Goal: Answer question/provide support: Share knowledge or assist other users

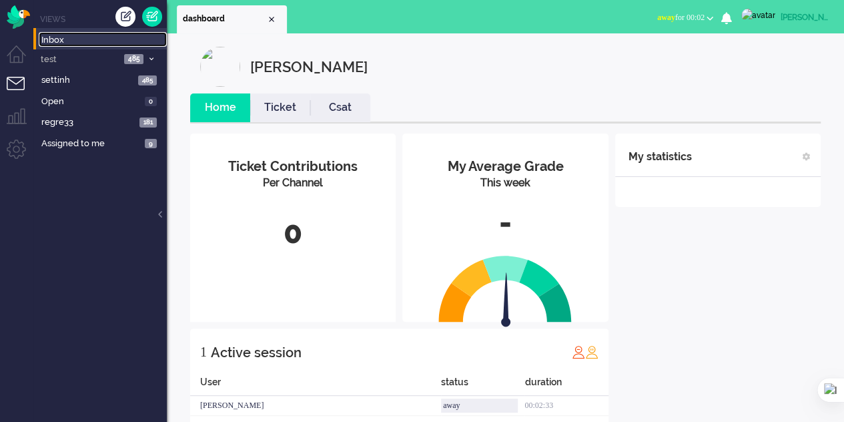
click at [43, 41] on span "Inbox" at bounding box center [103, 40] width 125 height 13
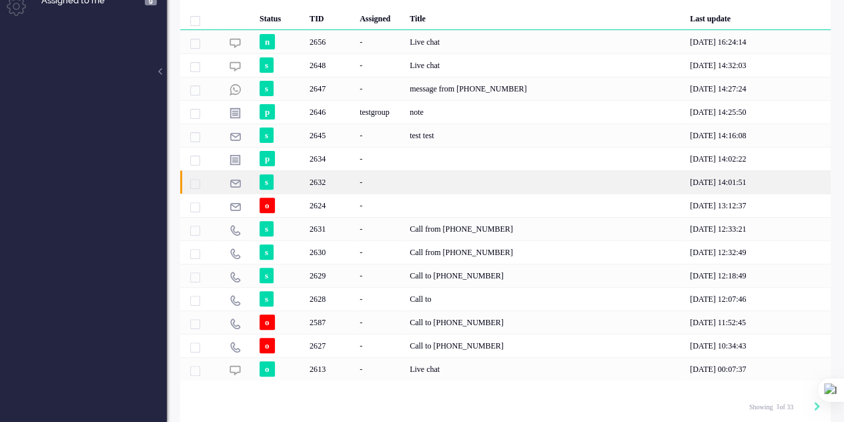
scroll to position [143, 0]
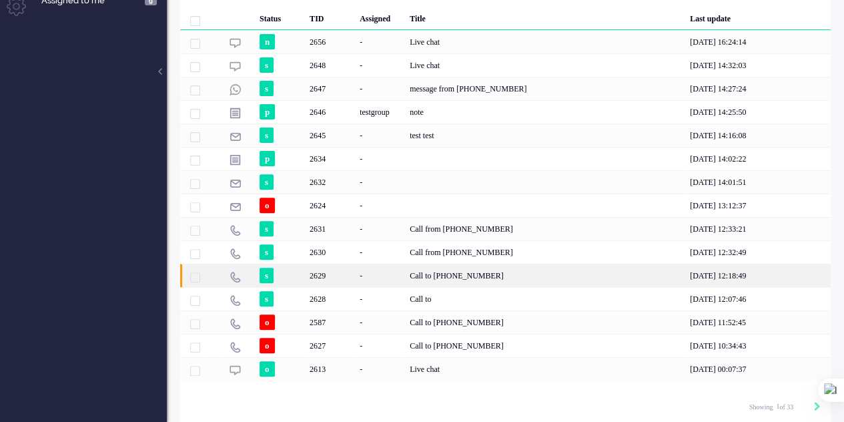
click at [443, 265] on div "Call to [PHONE_NUMBER]" at bounding box center [545, 274] width 280 height 23
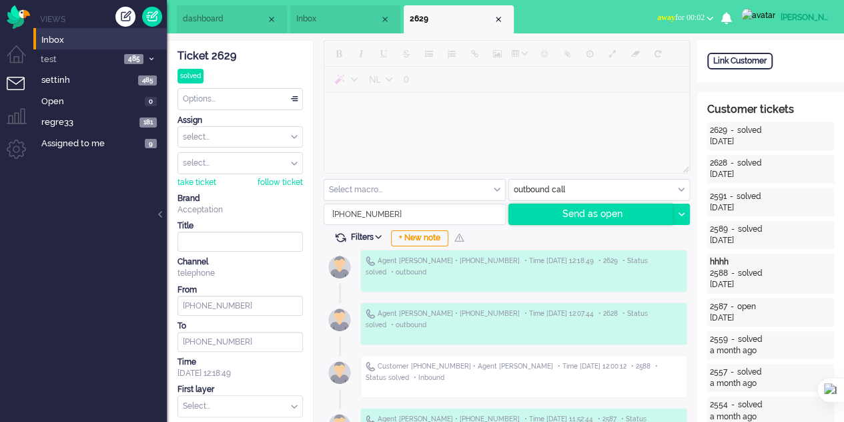
click at [592, 212] on div "Send as open" at bounding box center [591, 214] width 164 height 20
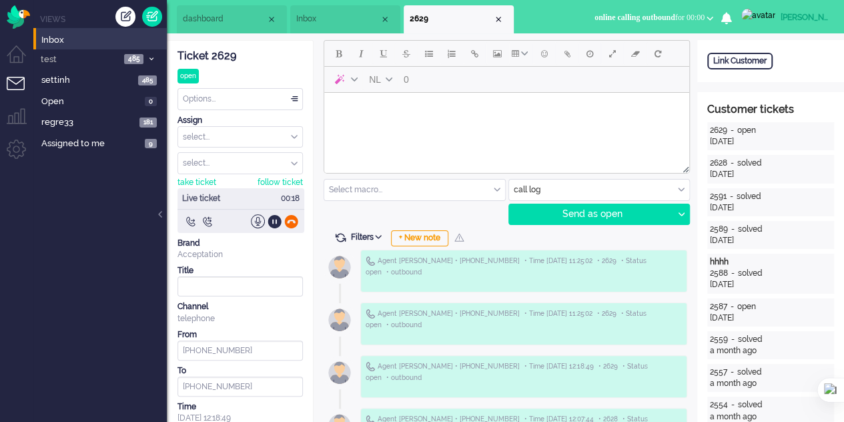
click at [291, 218] on div at bounding box center [291, 221] width 14 height 14
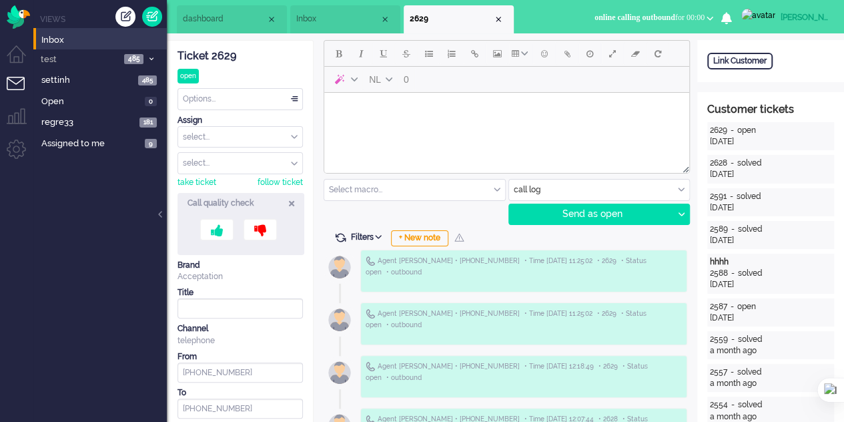
click at [291, 199] on icon at bounding box center [291, 202] width 5 height 11
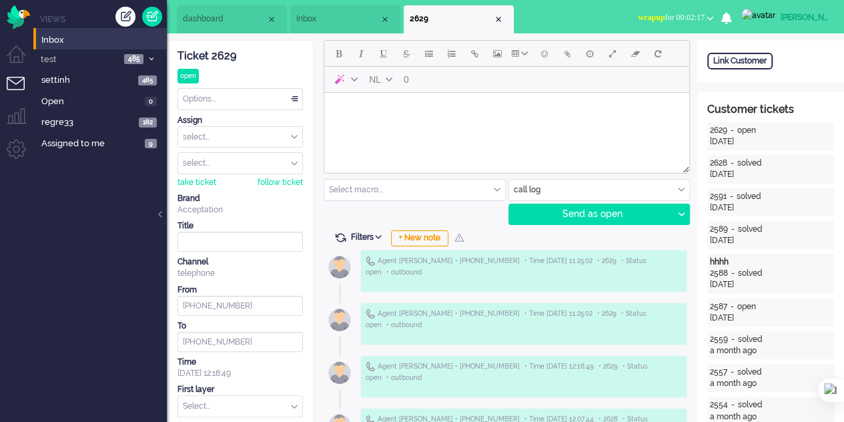
click at [341, 9] on li "Inbox" at bounding box center [345, 19] width 110 height 28
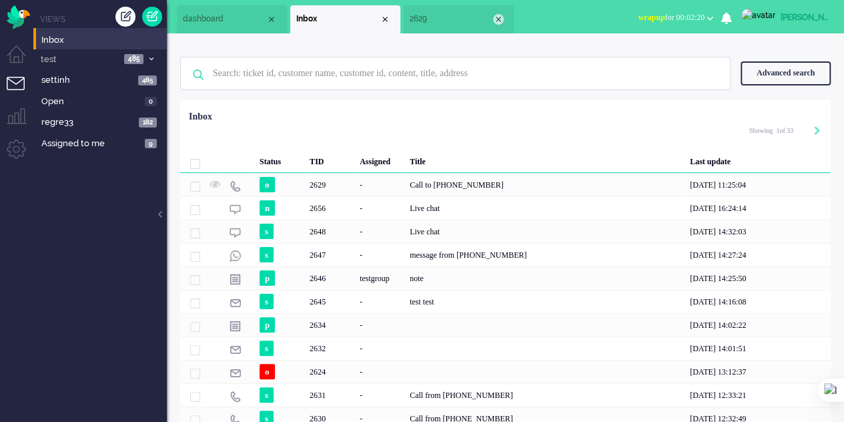
click at [496, 20] on div "Close tab" at bounding box center [498, 19] width 11 height 11
click at [206, 21] on span "dashboard" at bounding box center [224, 18] width 83 height 11
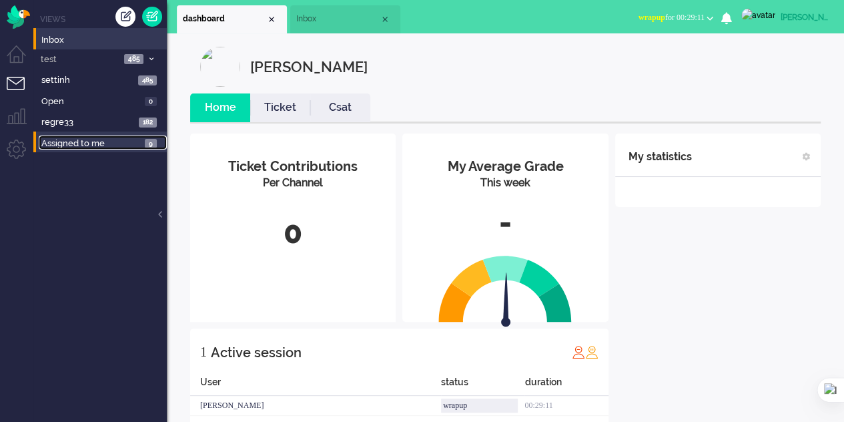
click at [58, 143] on span "Assigned to me" at bounding box center [90, 143] width 99 height 13
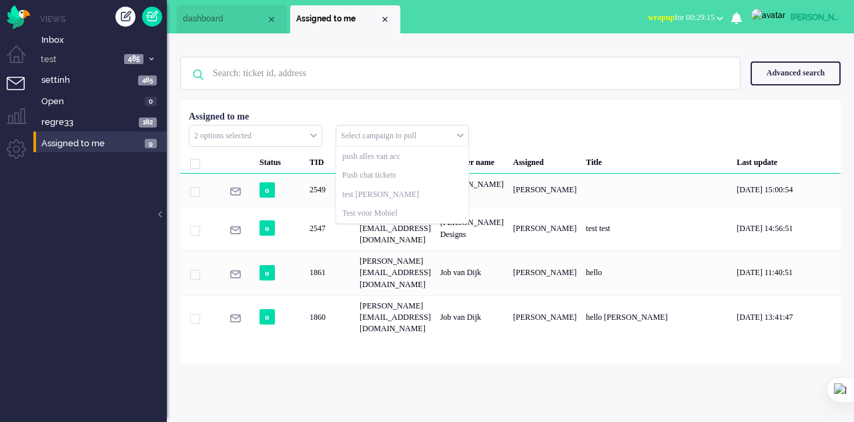
click at [442, 133] on input "text" at bounding box center [402, 135] width 132 height 21
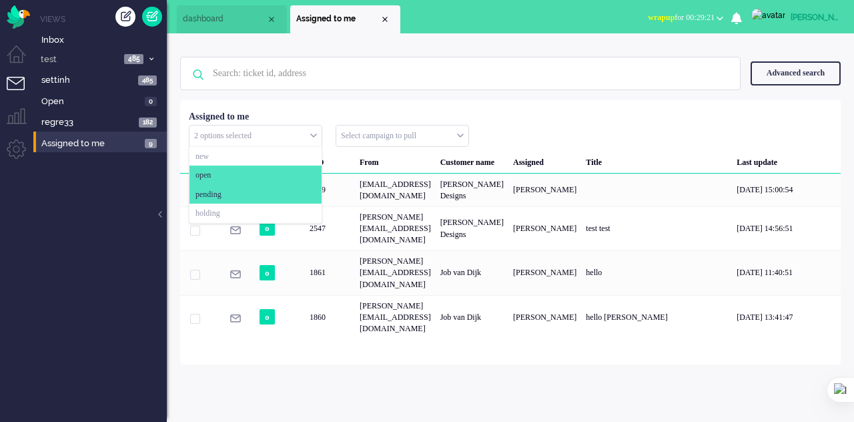
click at [312, 132] on div "2 options selected" at bounding box center [255, 135] width 132 height 21
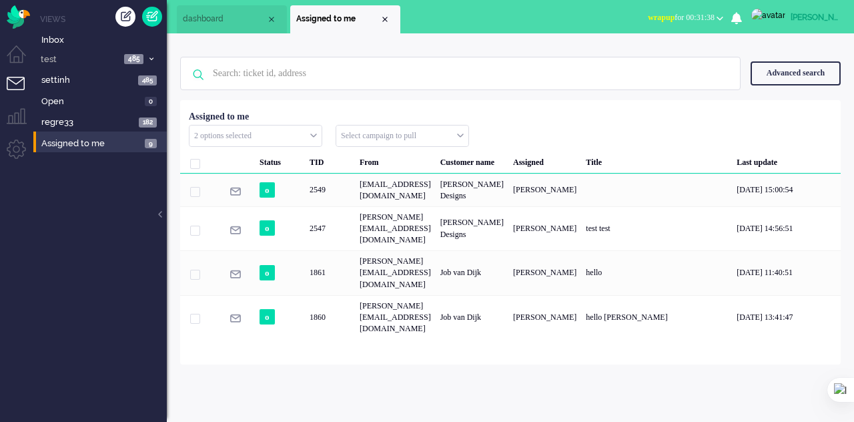
click at [213, 9] on li "dashboard" at bounding box center [232, 19] width 110 height 28
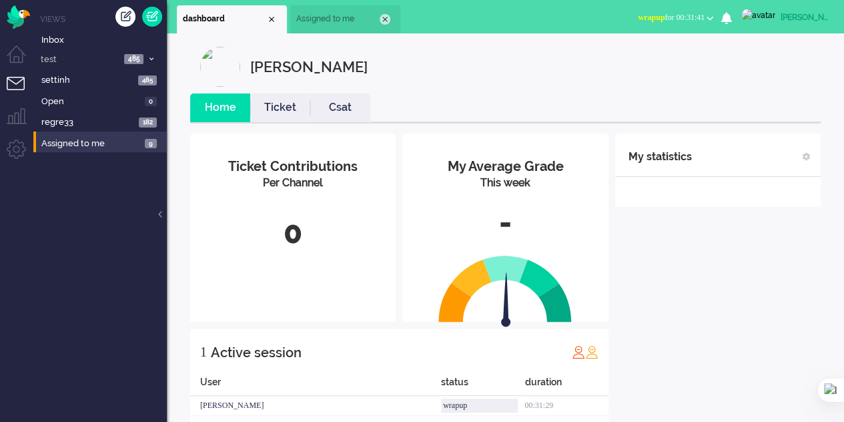
click at [386, 17] on div "Close tab" at bounding box center [385, 19] width 11 height 11
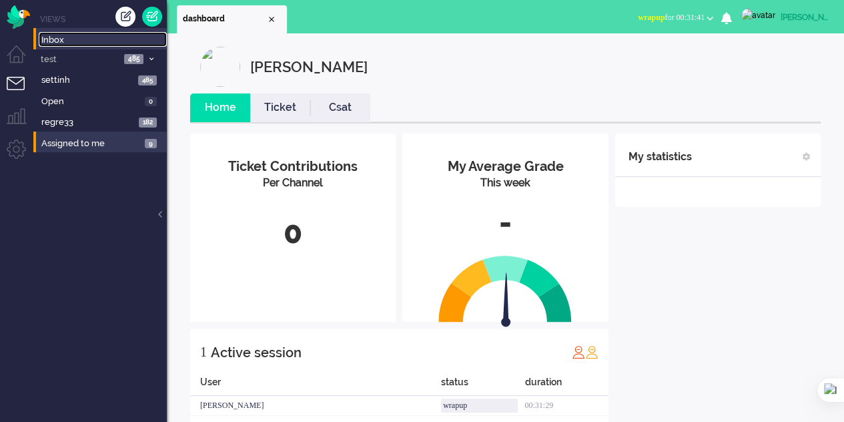
click at [57, 41] on span "Inbox" at bounding box center [103, 40] width 125 height 13
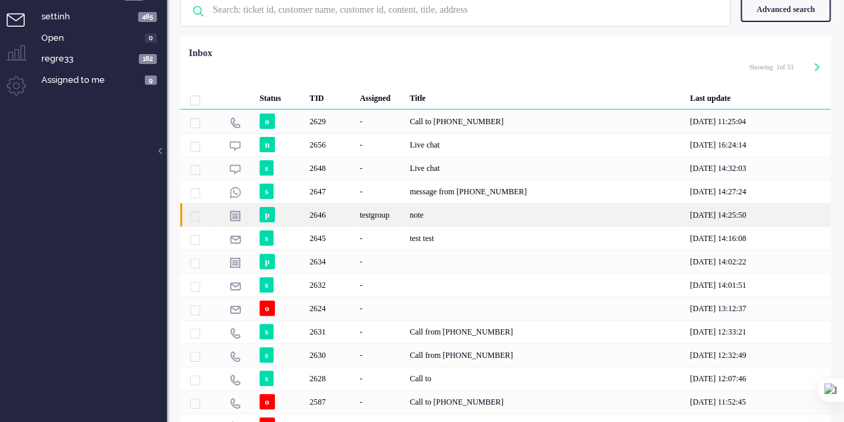
scroll to position [79, 0]
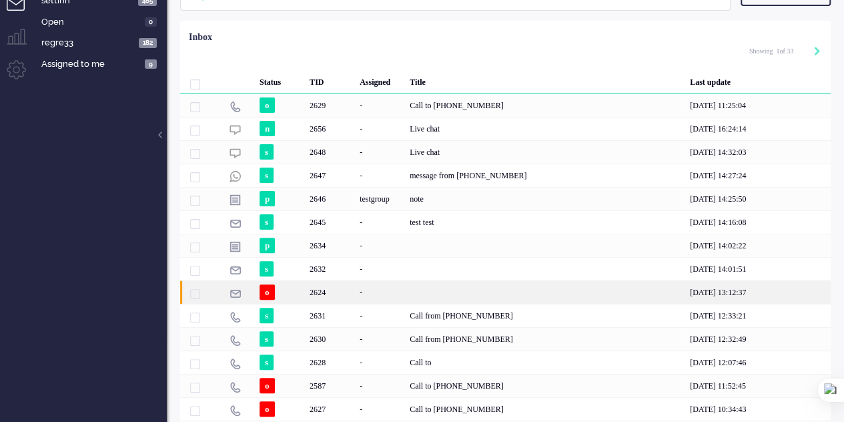
click at [401, 289] on div "-" at bounding box center [380, 291] width 50 height 23
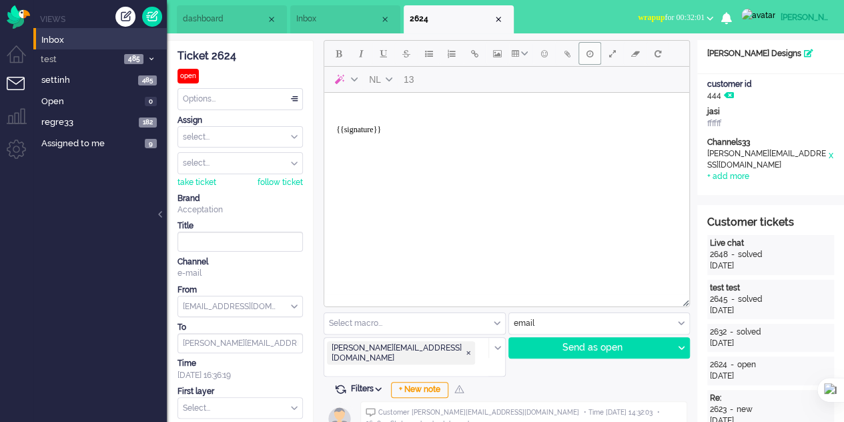
click at [580, 53] on button "Delay message" at bounding box center [589, 53] width 23 height 23
type input "2025-10-14 11:57"
click at [408, 106] on body "{{signature}}" at bounding box center [507, 124] width 354 height 53
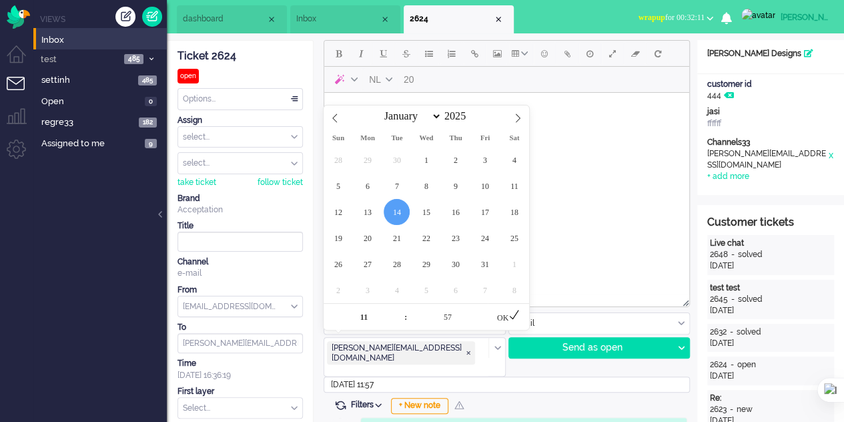
click at [370, 376] on input "2025-10-14 11:57" at bounding box center [507, 384] width 366 height 16
click at [484, 307] on span at bounding box center [482, 309] width 9 height 13
type input "12"
type input "00"
type input "2025-10-14 12:00"
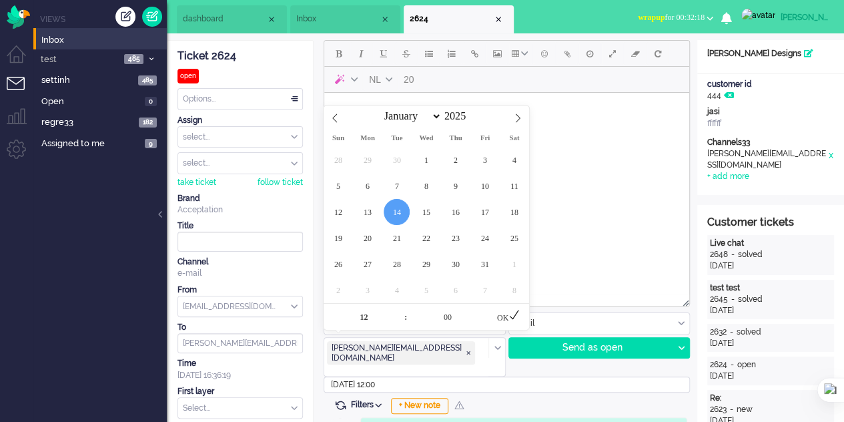
click at [603, 157] on html "daley {{signature}}" at bounding box center [506, 125] width 365 height 64
click at [503, 319] on div "OK" at bounding box center [508, 316] width 41 height 27
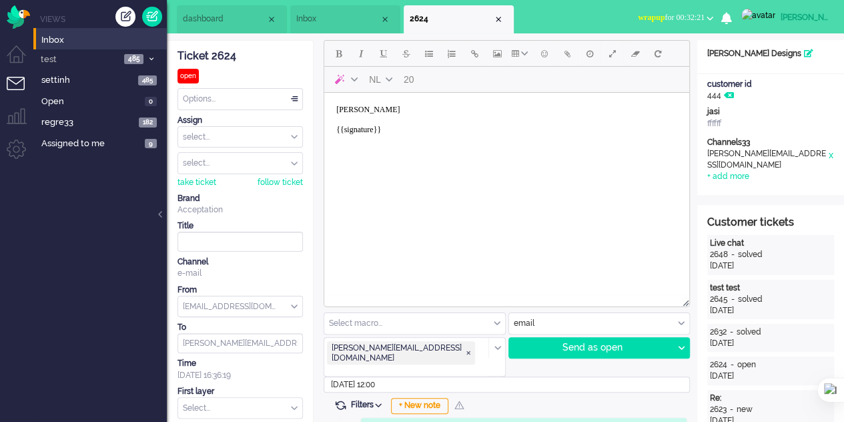
click at [379, 113] on body "daley {{signature}}" at bounding box center [507, 124] width 354 height 53
click at [574, 350] on div "Send as open" at bounding box center [591, 348] width 164 height 20
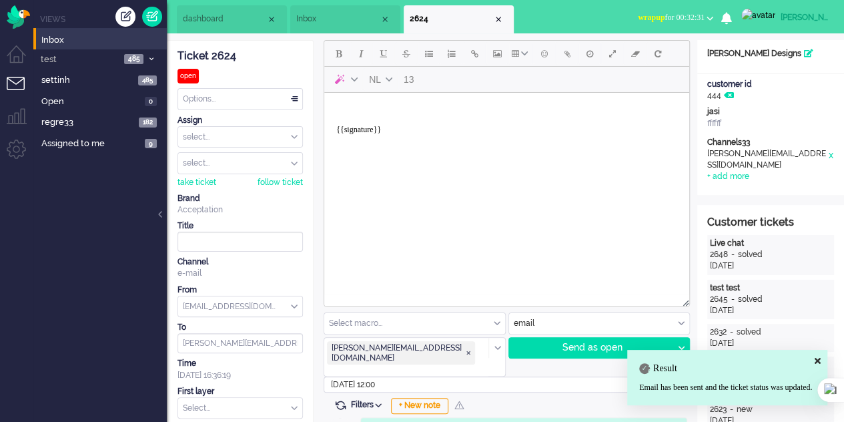
click at [382, 115] on body "{{signature}}" at bounding box center [507, 124] width 354 height 53
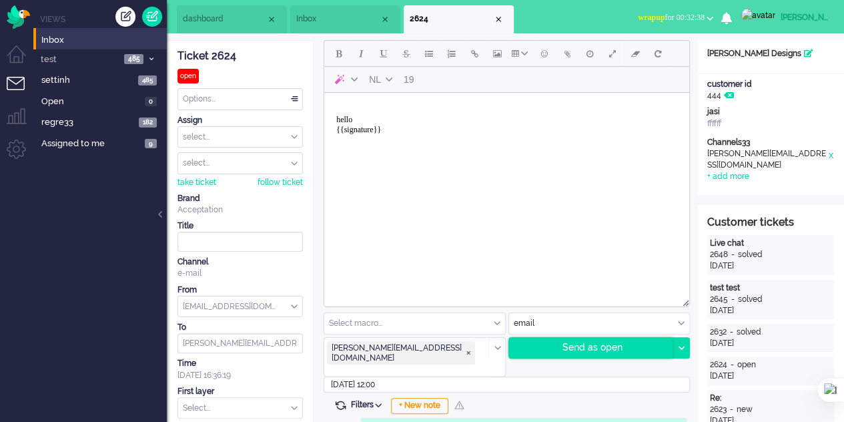
click at [583, 348] on div "Send as open" at bounding box center [591, 348] width 164 height 20
click at [349, 14] on span "Inbox" at bounding box center [337, 18] width 83 height 11
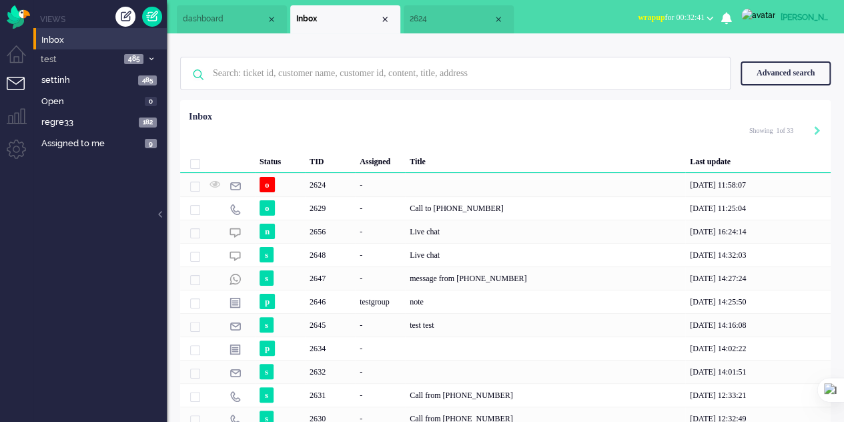
click at [490, 23] on span "2624" at bounding box center [451, 18] width 83 height 11
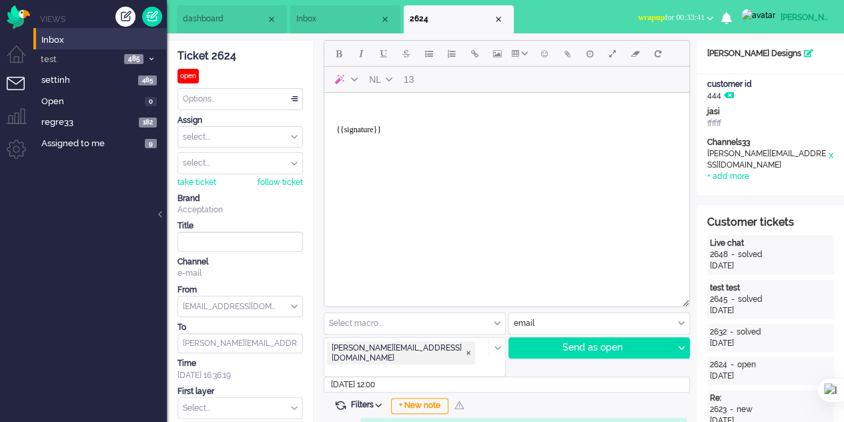
click at [339, 25] on span "Inbox" at bounding box center [337, 18] width 83 height 11
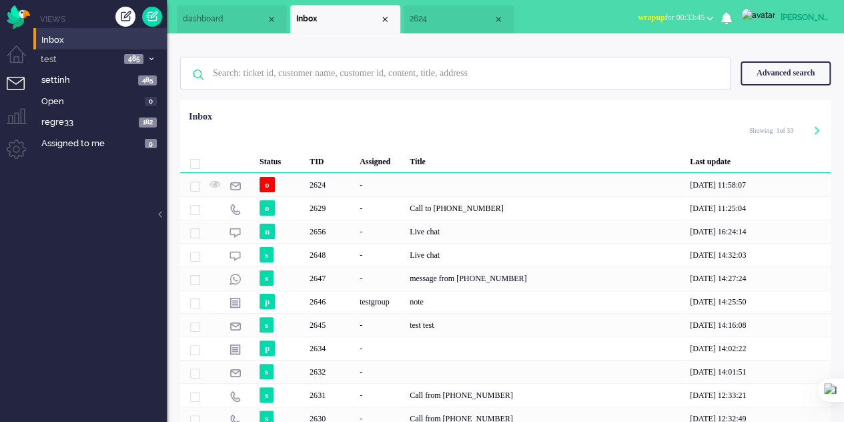
click at [438, 19] on span "2624" at bounding box center [451, 18] width 83 height 11
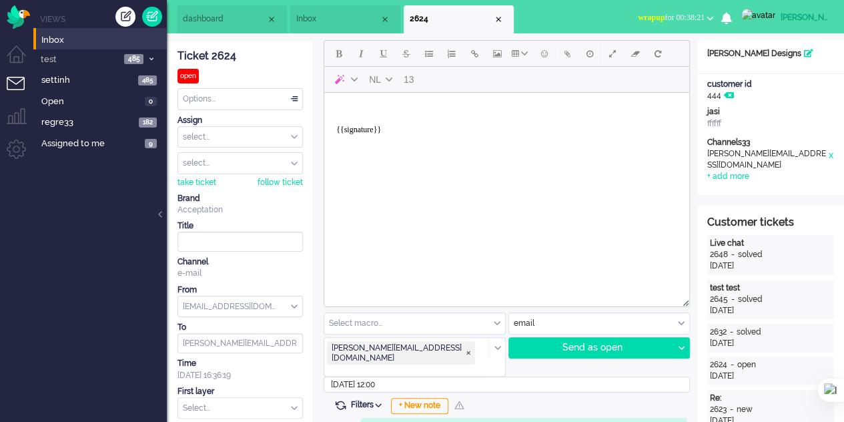
click at [408, 127] on body "{{signature}}" at bounding box center [507, 124] width 354 height 53
click at [211, 11] on li "dashboard" at bounding box center [232, 19] width 110 height 28
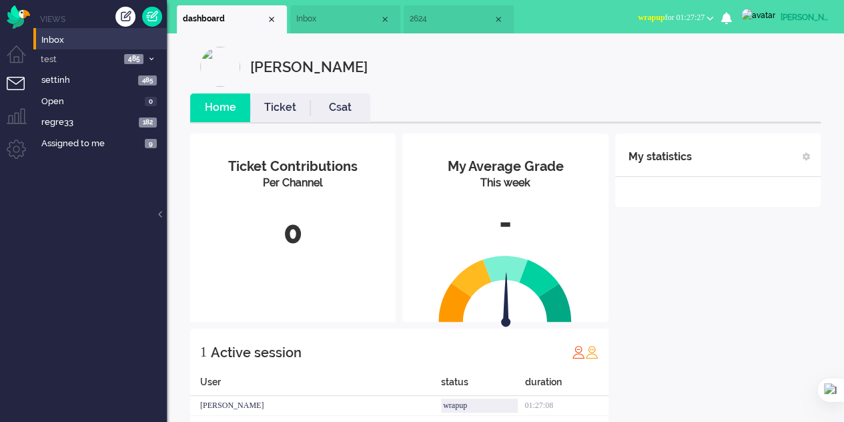
click at [321, 22] on span "Inbox" at bounding box center [337, 18] width 83 height 11
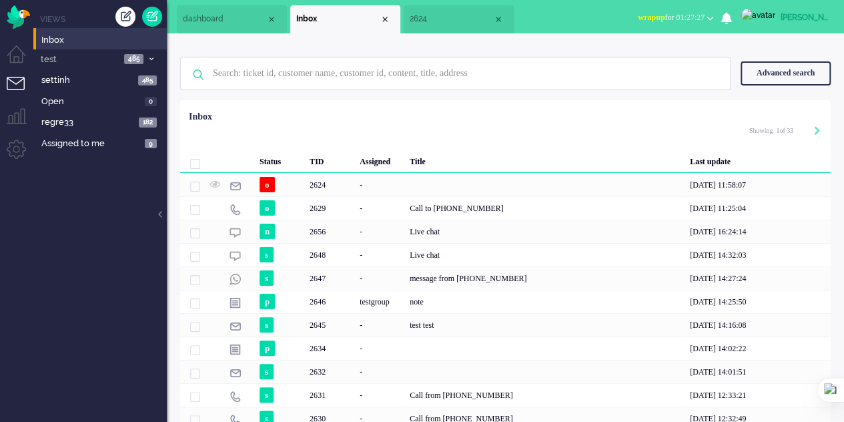
click at [426, 27] on li "2624" at bounding box center [459, 19] width 110 height 28
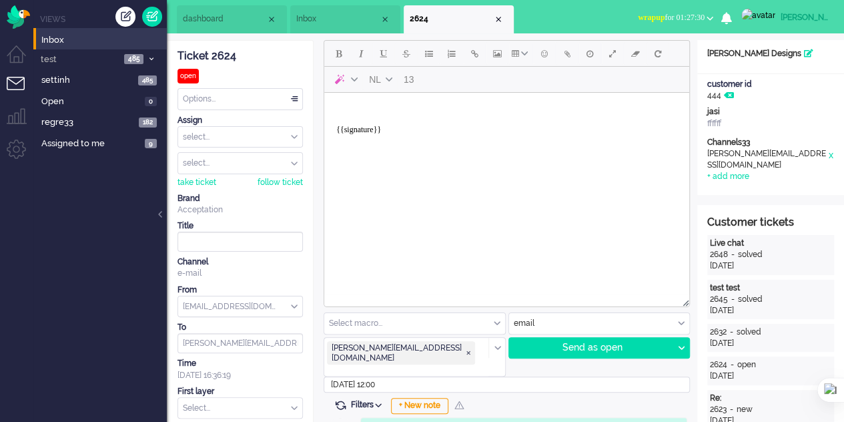
click at [301, 25] on li "Inbox" at bounding box center [345, 19] width 110 height 28
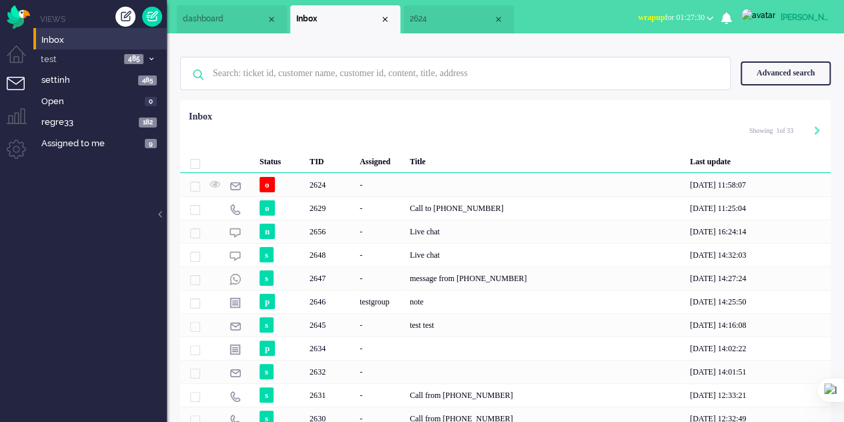
click at [231, 21] on span "dashboard" at bounding box center [224, 18] width 83 height 11
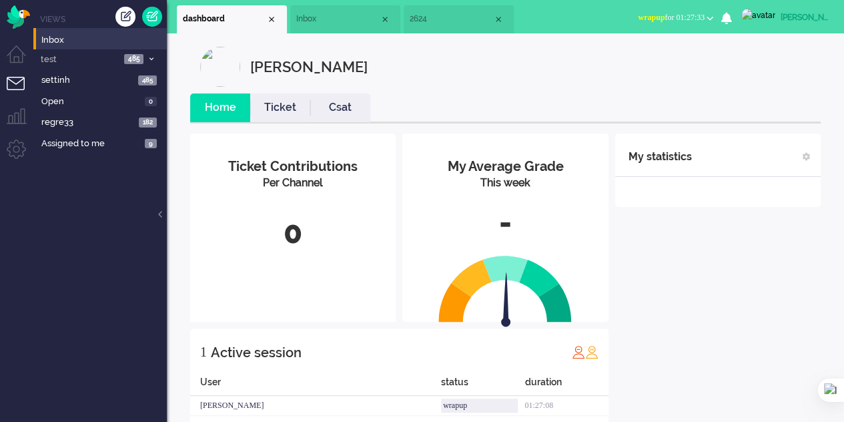
click at [352, 2] on ul "dashboard Inbox 2624" at bounding box center [375, 16] width 397 height 33
click at [350, 14] on span "Inbox" at bounding box center [337, 18] width 83 height 11
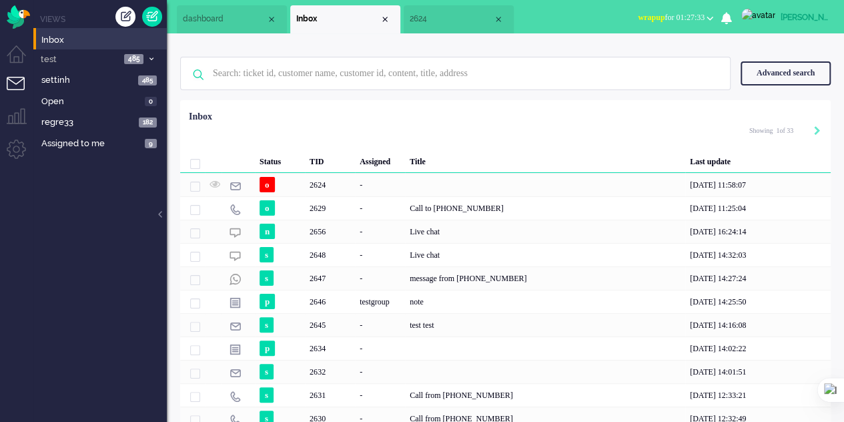
click at [452, 21] on span "2624" at bounding box center [451, 18] width 83 height 11
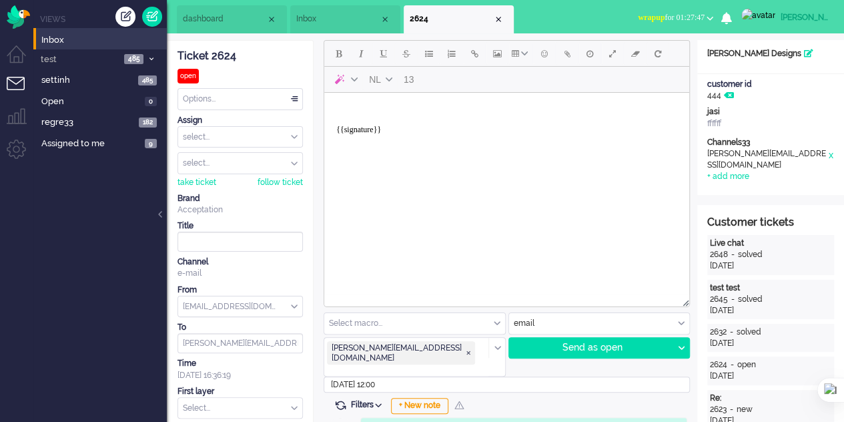
click at [322, 21] on span "Inbox" at bounding box center [337, 18] width 83 height 11
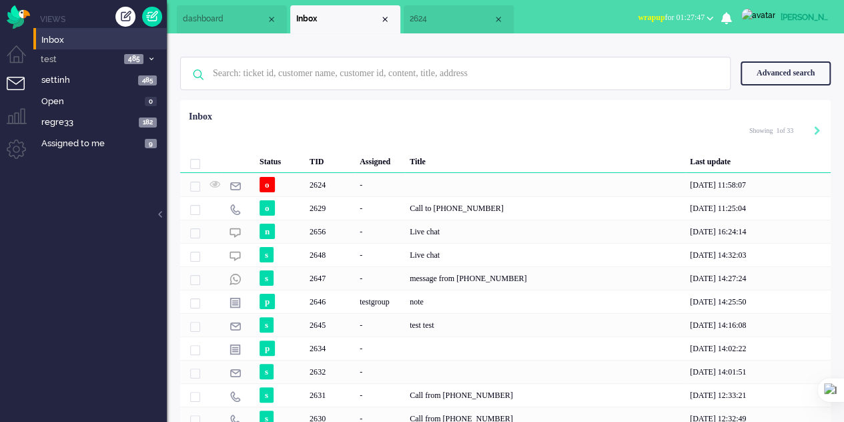
click at [196, 29] on li "dashboard" at bounding box center [232, 19] width 110 height 28
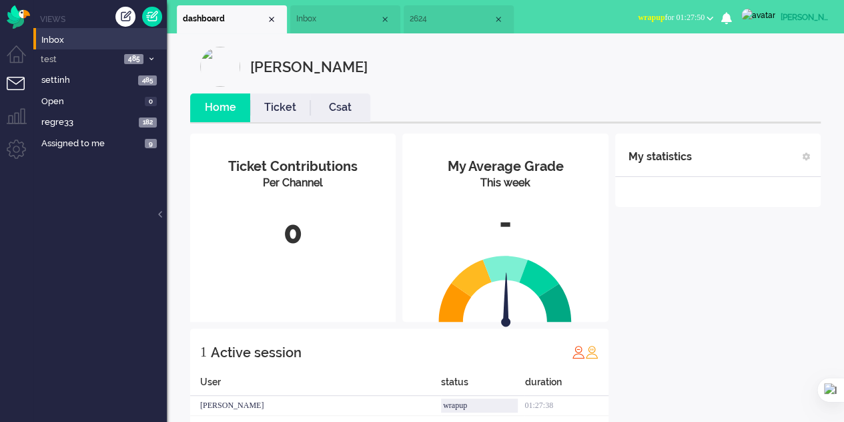
click at [340, 22] on span "Inbox" at bounding box center [337, 18] width 83 height 11
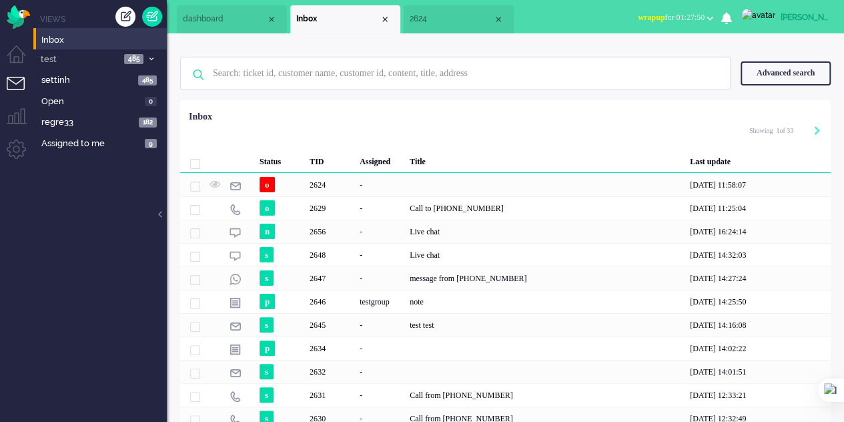
click at [450, 7] on li "2624" at bounding box center [459, 19] width 110 height 28
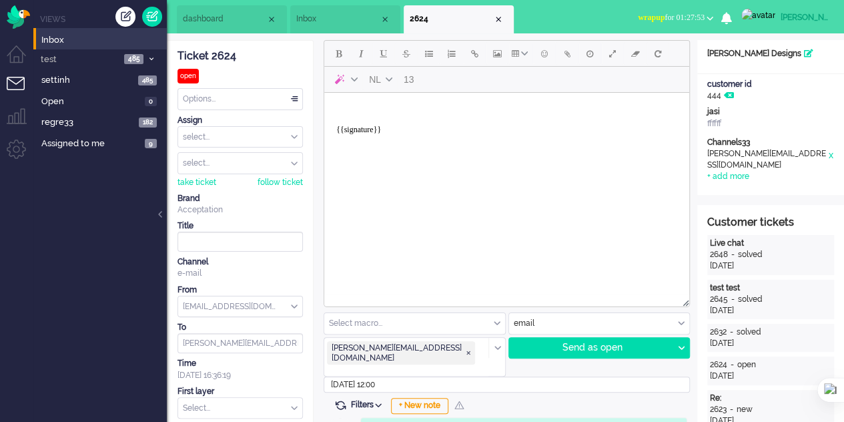
click at [316, 19] on span "Inbox" at bounding box center [337, 18] width 83 height 11
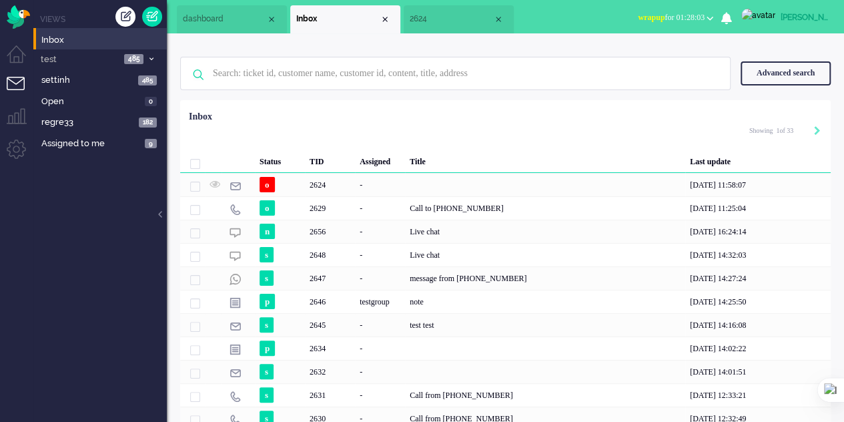
click at [214, 25] on span "dashboard" at bounding box center [224, 18] width 83 height 11
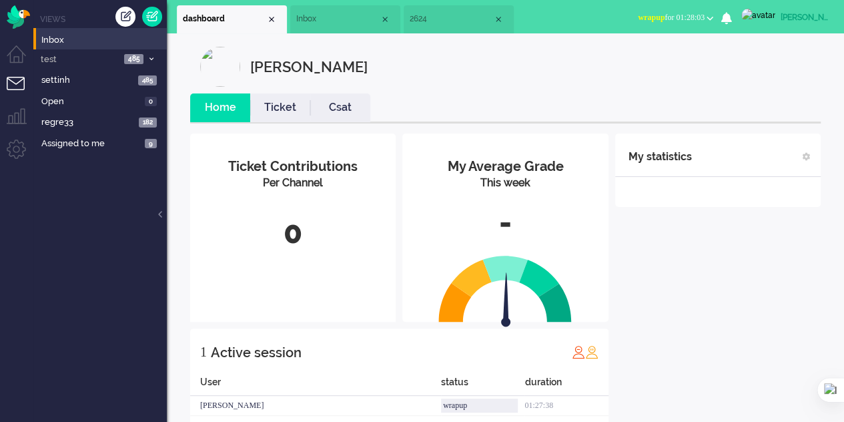
click at [315, 25] on span "Inbox" at bounding box center [337, 18] width 83 height 11
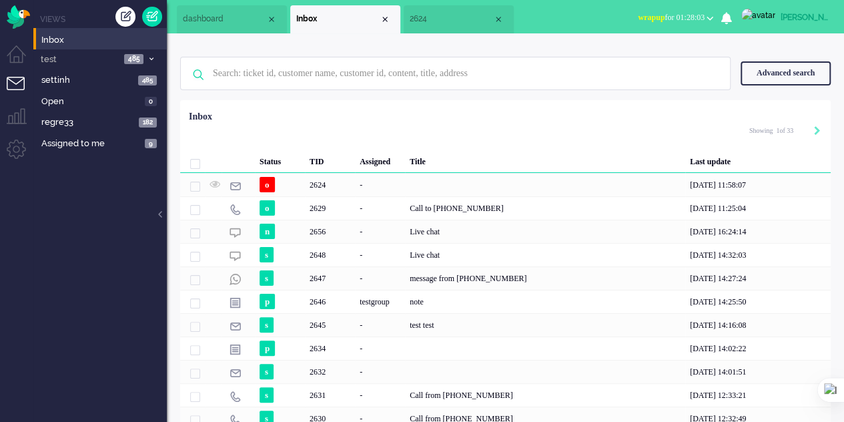
click at [440, 17] on span "2624" at bounding box center [451, 18] width 83 height 11
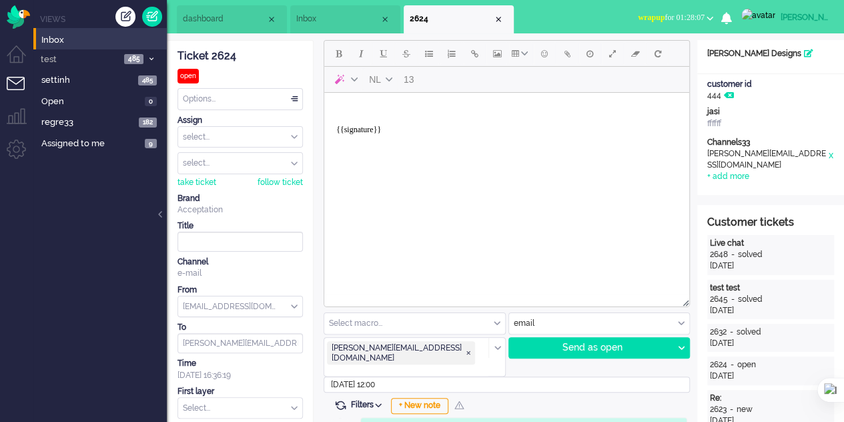
click at [440, 17] on span "2624" at bounding box center [451, 18] width 83 height 11
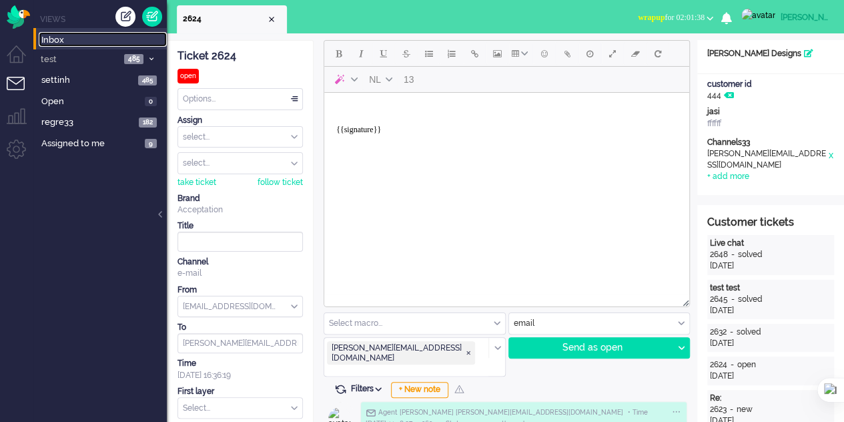
click at [60, 34] on span "Inbox" at bounding box center [103, 40] width 125 height 13
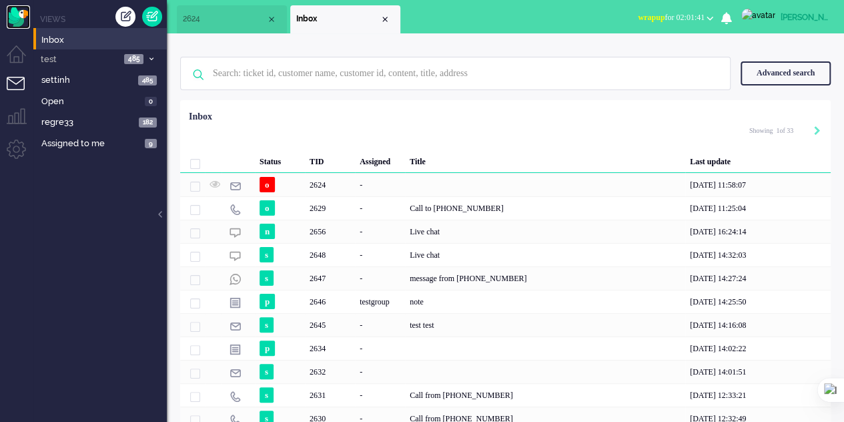
click at [20, 14] on img "Omnidesk" at bounding box center [18, 16] width 23 height 23
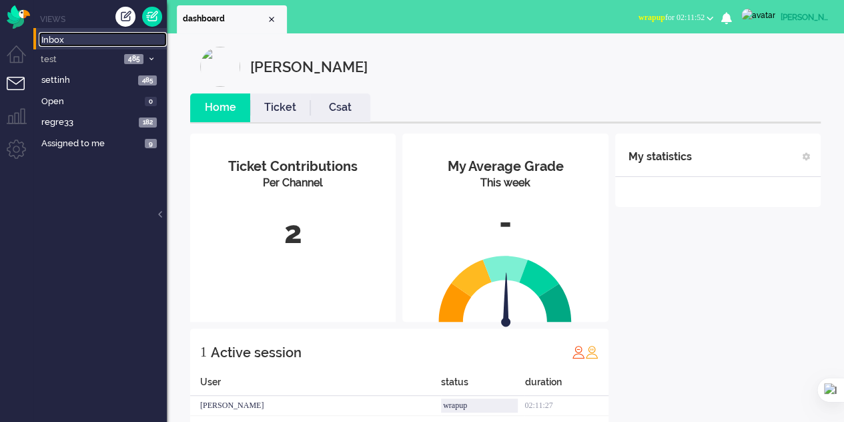
click at [51, 40] on span "Inbox" at bounding box center [103, 40] width 125 height 13
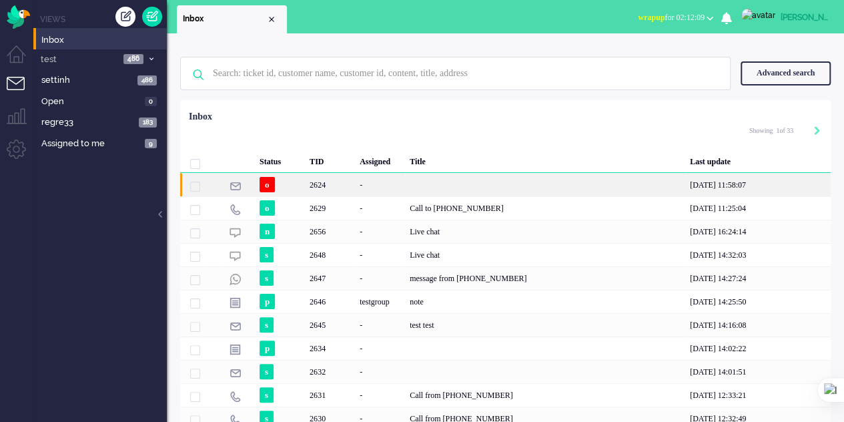
click at [356, 193] on div "-" at bounding box center [380, 184] width 50 height 23
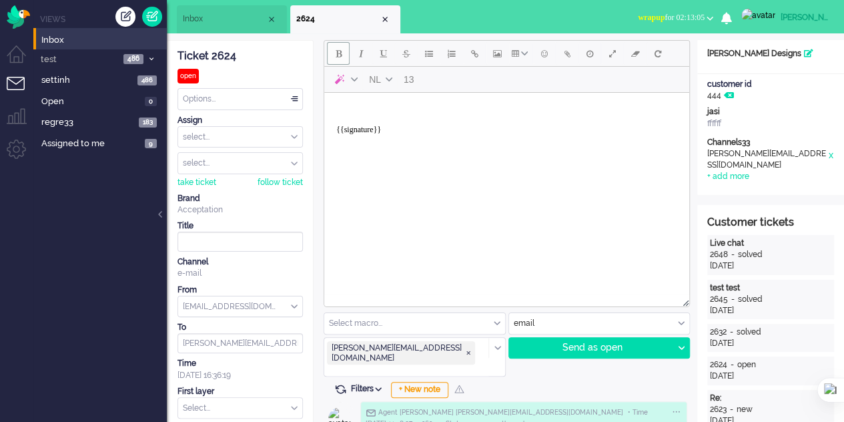
click at [331, 52] on button "Bold" at bounding box center [338, 53] width 23 height 23
click at [352, 55] on button "Italic" at bounding box center [361, 53] width 23 height 23
click at [336, 55] on span "Bold" at bounding box center [339, 53] width 6 height 11
click at [382, 57] on span "Underline" at bounding box center [383, 53] width 7 height 11
click at [804, 54] on icon at bounding box center [808, 53] width 9 height 8
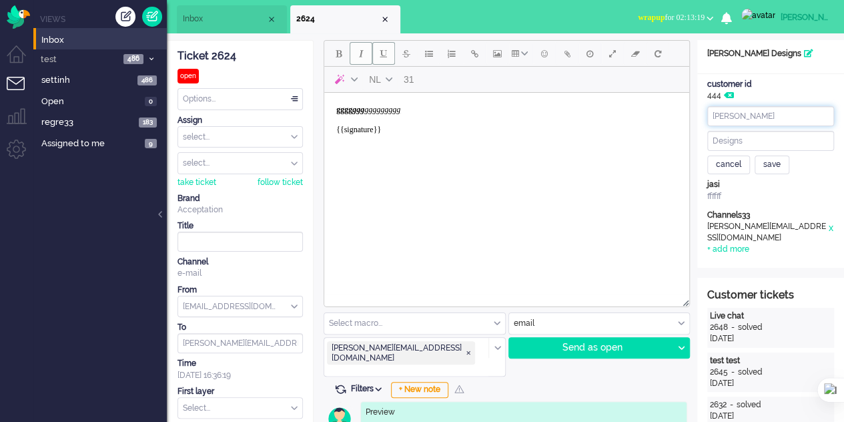
click at [740, 118] on input "[PERSON_NAME]" at bounding box center [770, 116] width 127 height 20
type input "Elainer"
click at [770, 161] on div "save" at bounding box center [771, 164] width 35 height 19
click at [789, 20] on div "[PERSON_NAME]" at bounding box center [805, 17] width 50 height 13
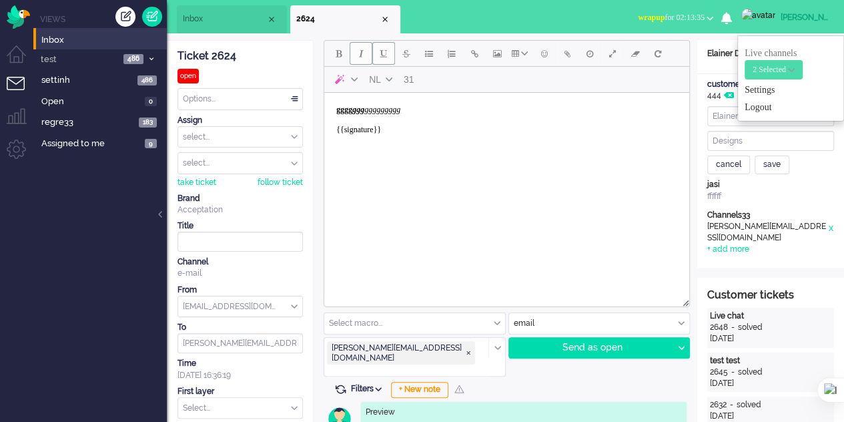
click at [760, 82] on ul "Live channels View: push alles van acc View: Push chat tickets Telephone: Omnid…" at bounding box center [790, 78] width 107 height 86
click at [757, 90] on link "Settings" at bounding box center [790, 89] width 92 height 13
select select
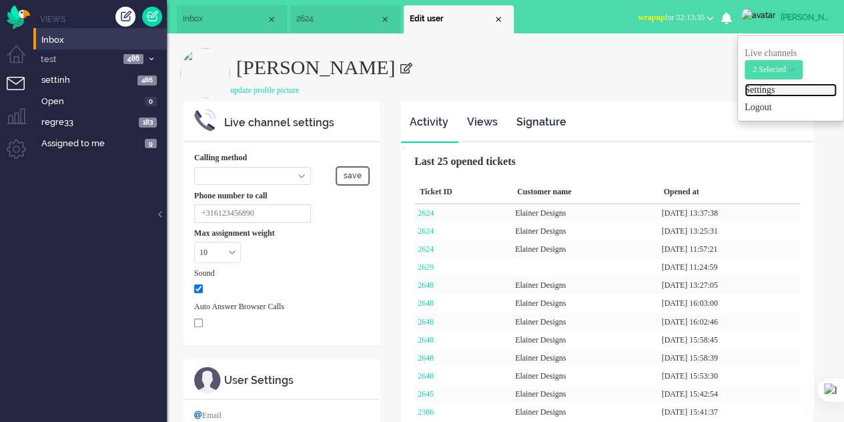
select select "inbound-sip"
type input "[PHONE_NUMBER]"
checkbox input "true"
type input "[PERSON_NAME][EMAIL_ADDRESS][DOMAIN_NAME]"
type input "[PHONE_NUMBER]"
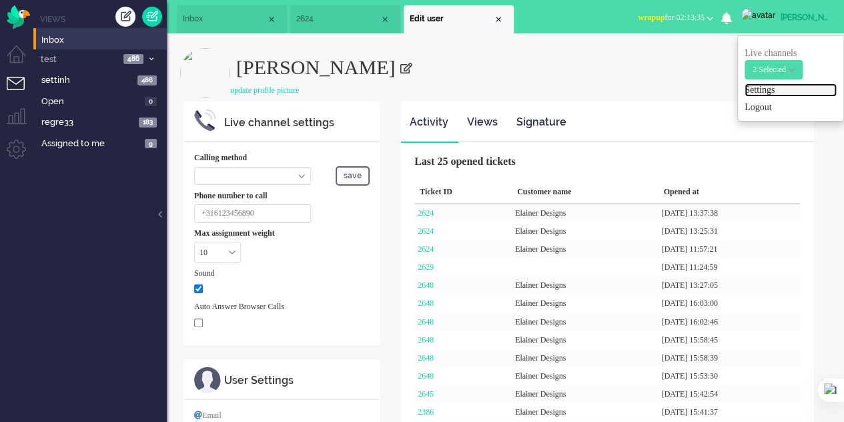
select select "en"
select select "en_GB"
click at [757, 90] on link "Settings" at bounding box center [790, 89] width 92 height 13
click at [400, 67] on span at bounding box center [406, 68] width 12 height 11
click at [0, 0] on input "text" at bounding box center [0, 0] width 0 height 0
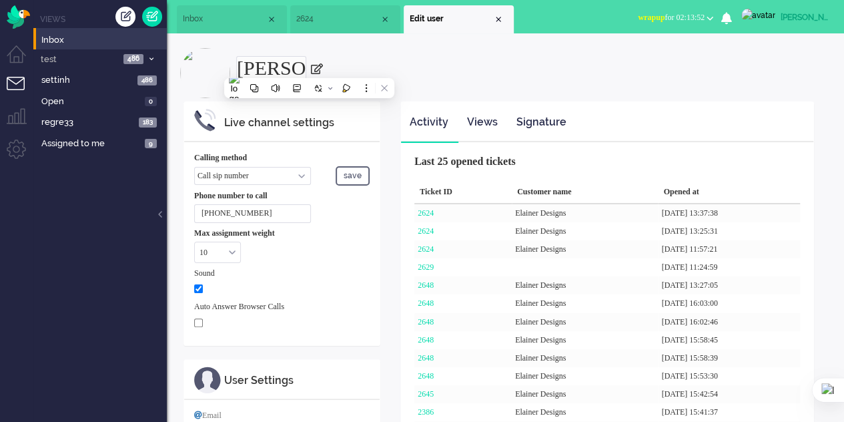
click at [305, 66] on input "[PERSON_NAME]" at bounding box center [271, 67] width 70 height 23
type input "Elainee"
click at [363, 174] on button "save" at bounding box center [353, 175] width 34 height 19
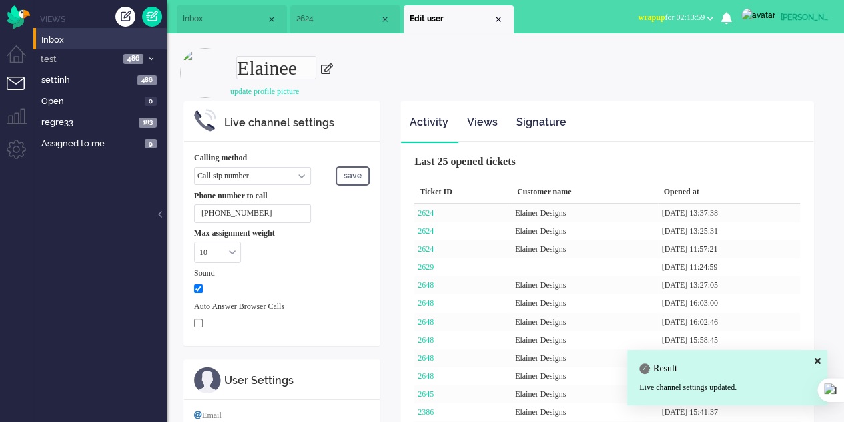
click at [402, 83] on div "Elaine Elainee update profile picture" at bounding box center [505, 74] width 650 height 53
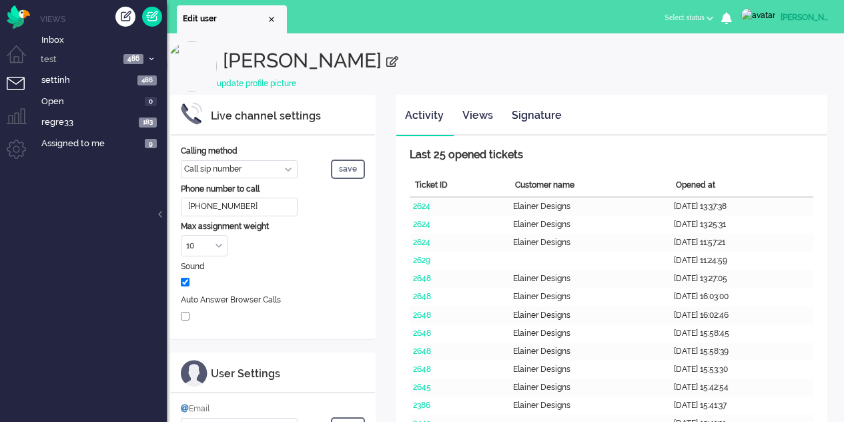
select select "inbound-sip"
click at [83, 38] on span "Inbox" at bounding box center [103, 40] width 125 height 13
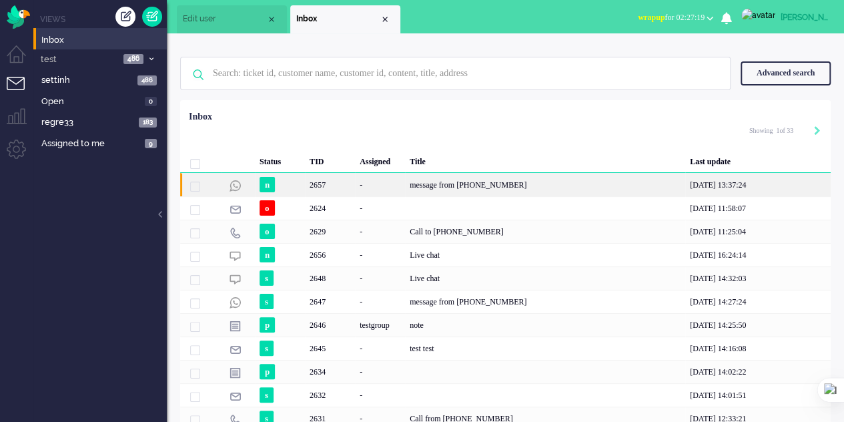
click at [361, 178] on div "-" at bounding box center [380, 184] width 50 height 23
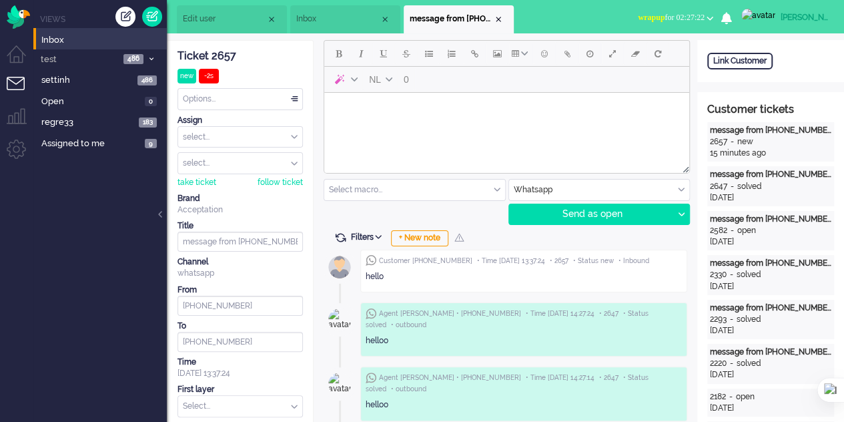
click at [367, 97] on html at bounding box center [506, 110] width 365 height 34
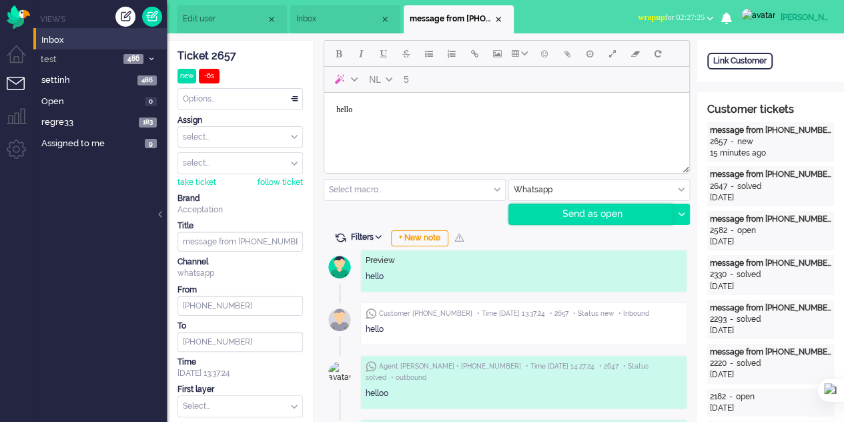
click at [566, 207] on div "Send as open" at bounding box center [591, 214] width 164 height 20
click at [357, 111] on body "hello" at bounding box center [507, 109] width 354 height 23
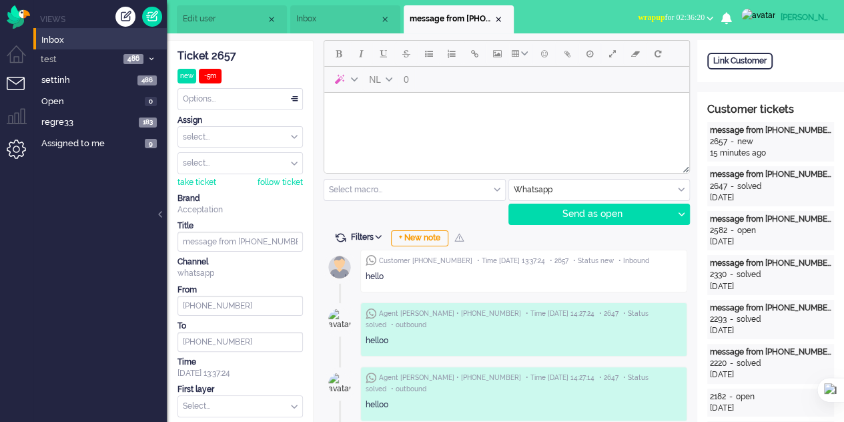
click at [19, 141] on li "Admin menu" at bounding box center [22, 154] width 30 height 30
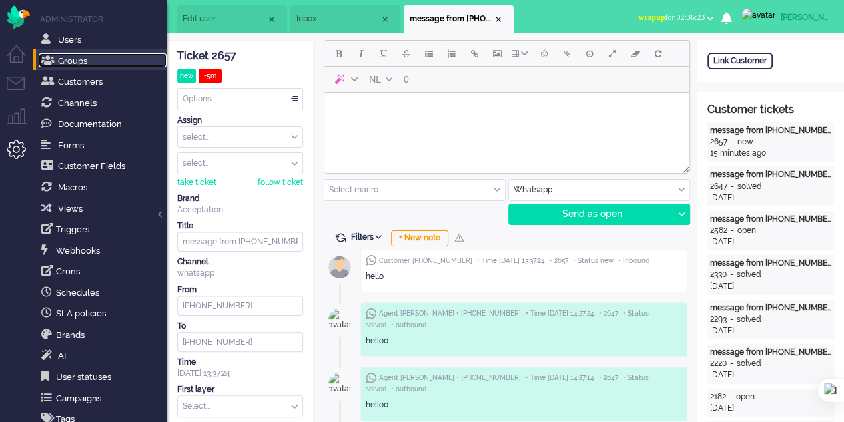
click at [72, 60] on span "Groups" at bounding box center [72, 61] width 29 height 10
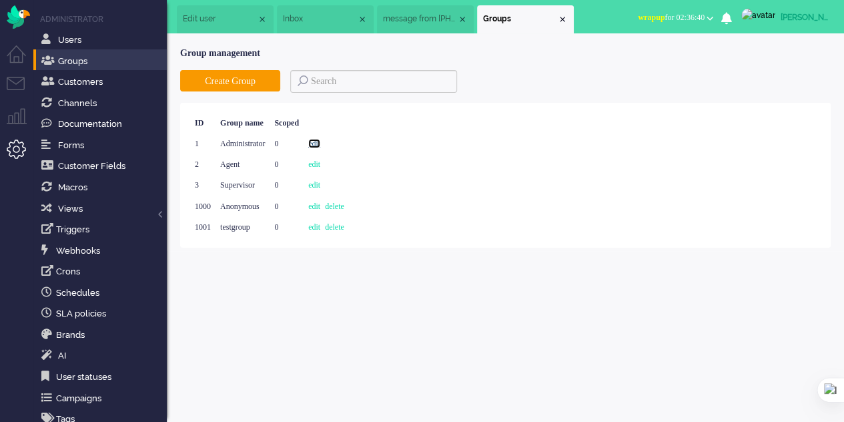
click at [320, 142] on link "edit" at bounding box center [314, 143] width 12 height 9
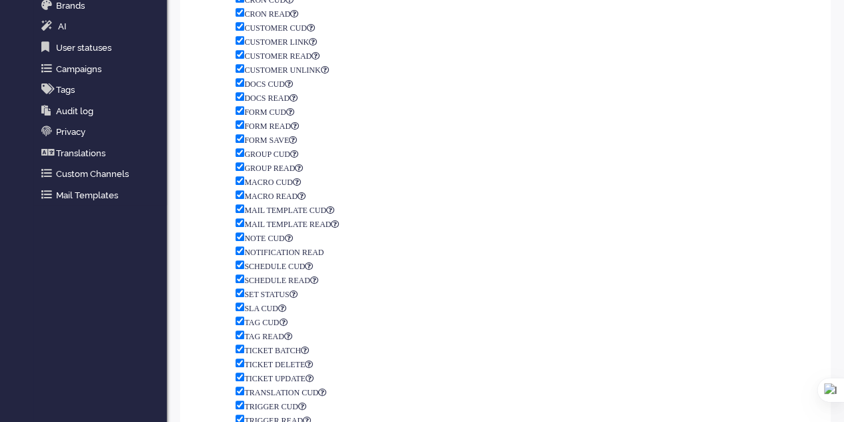
scroll to position [560, 0]
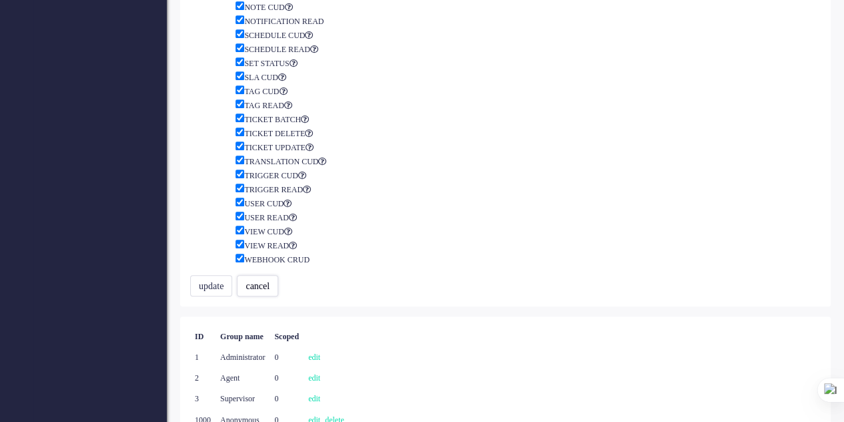
click at [261, 275] on button "cancel" at bounding box center [257, 285] width 41 height 21
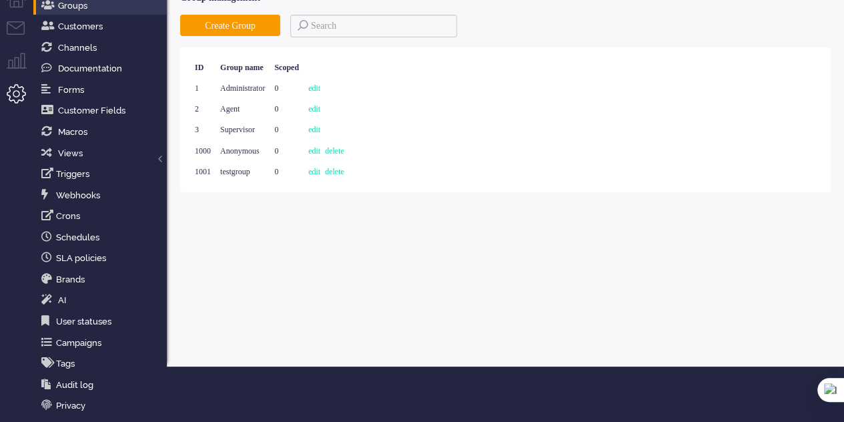
scroll to position [0, 0]
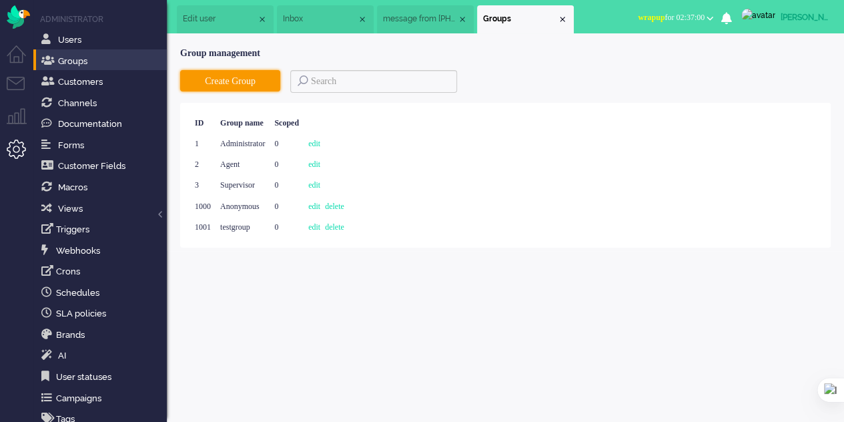
click at [221, 80] on button "Create Group" at bounding box center [230, 80] width 100 height 21
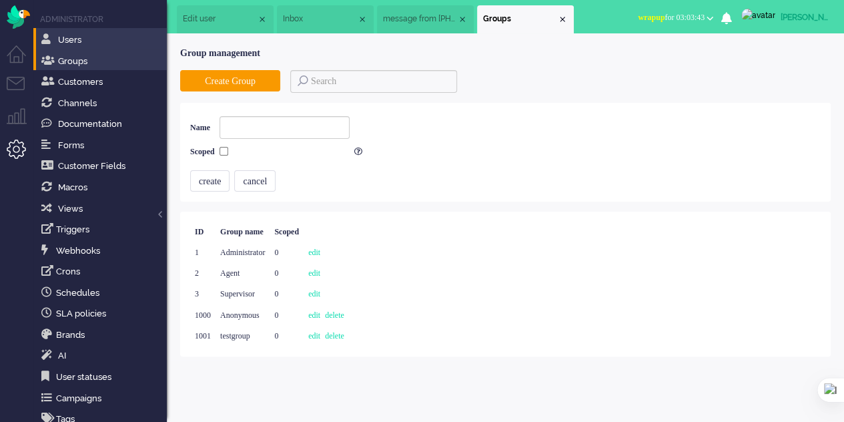
click at [60, 31] on li "Users" at bounding box center [99, 38] width 133 height 21
click at [16, 81] on li "Tickets menu" at bounding box center [22, 92] width 30 height 30
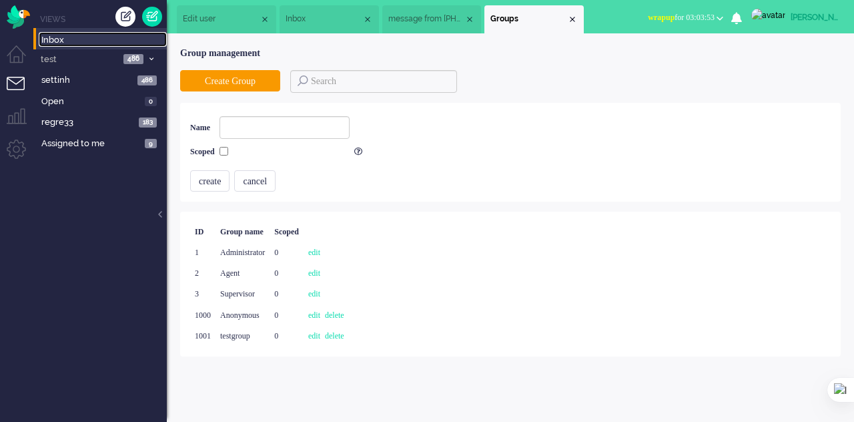
click at [51, 38] on span "Inbox" at bounding box center [103, 40] width 125 height 13
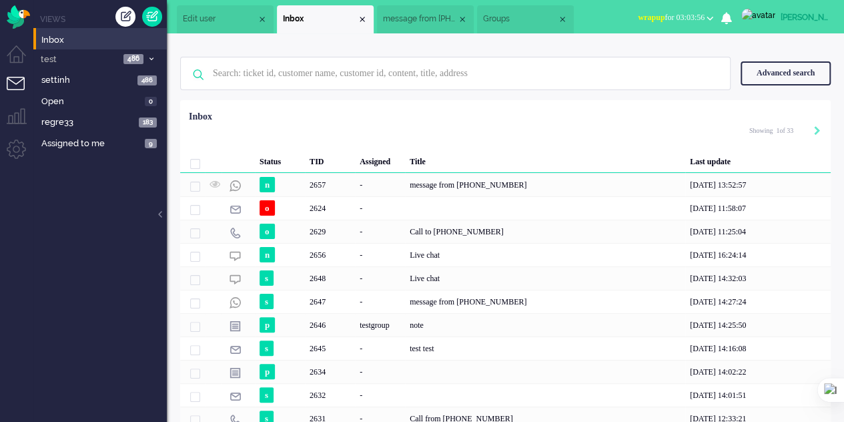
click at [764, 71] on div "Advanced search" at bounding box center [785, 72] width 90 height 23
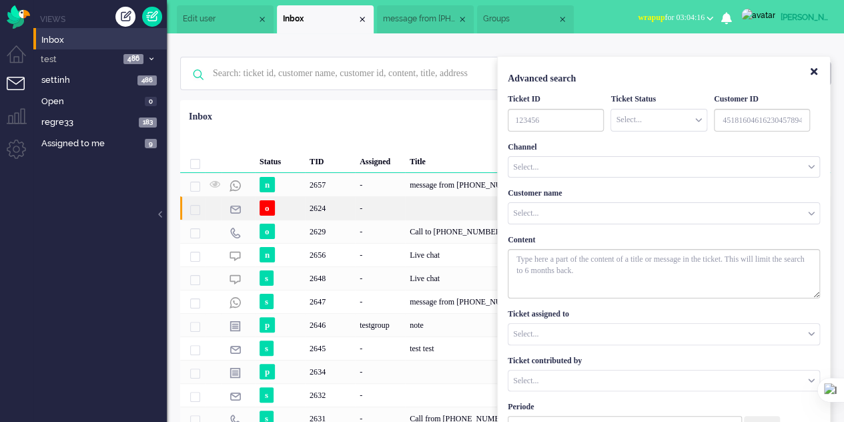
click at [386, 209] on div "-" at bounding box center [380, 207] width 50 height 23
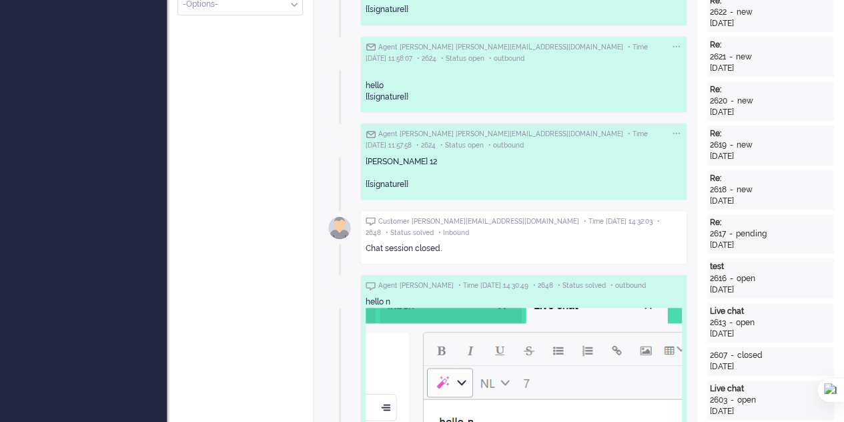
scroll to position [463, 0]
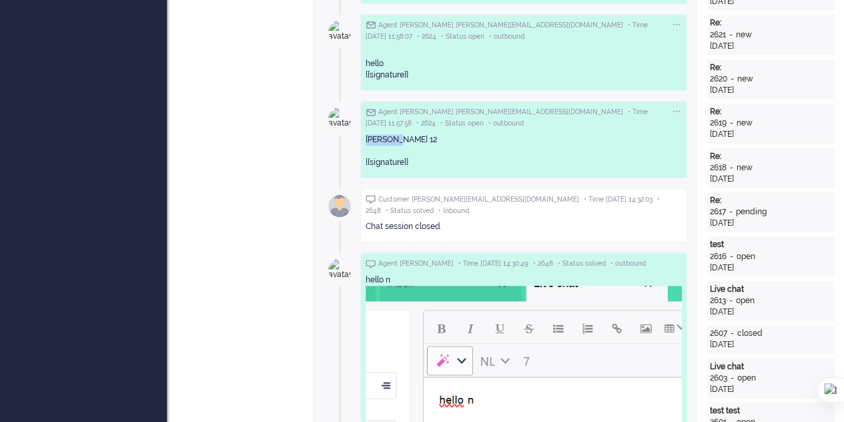
drag, startPoint x: 395, startPoint y: 115, endPoint x: 362, endPoint y: 114, distance: 33.4
click at [362, 114] on div "Agent [PERSON_NAME] [PERSON_NAME][EMAIL_ADDRESS][DOMAIN_NAME] • Time [DATE] 11:…" at bounding box center [523, 139] width 327 height 77
copy div "[PERSON_NAME] 12"
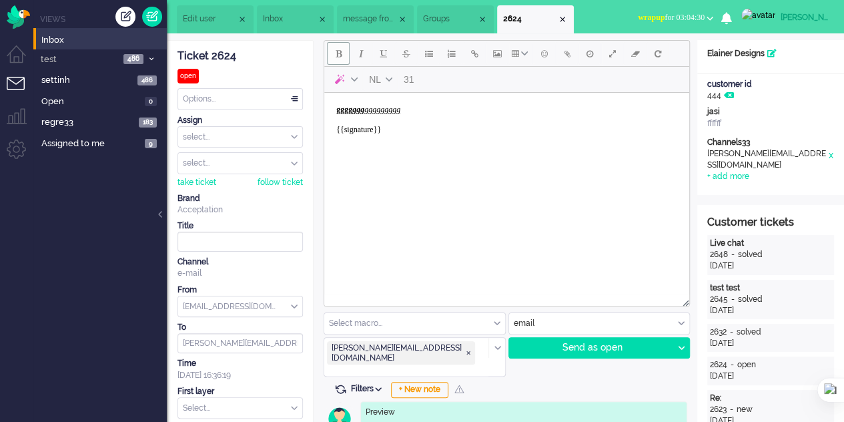
click at [283, 19] on span "Inbox" at bounding box center [290, 18] width 54 height 11
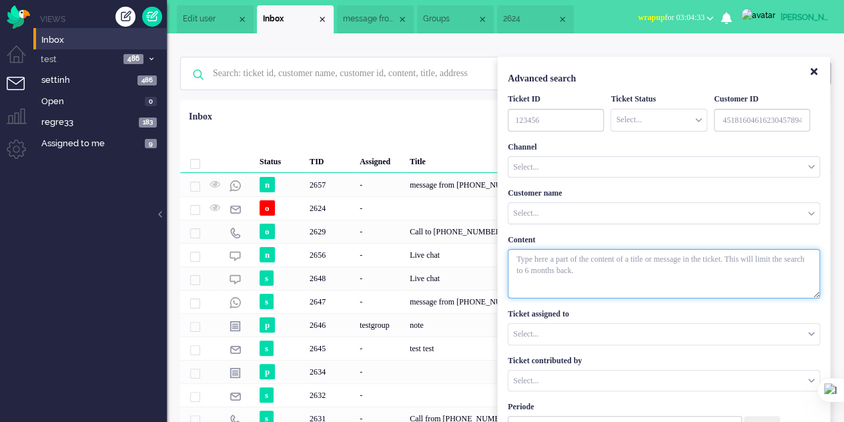
click at [570, 265] on textarea "With textarea" at bounding box center [664, 273] width 312 height 49
paste textarea "[PERSON_NAME] 12"
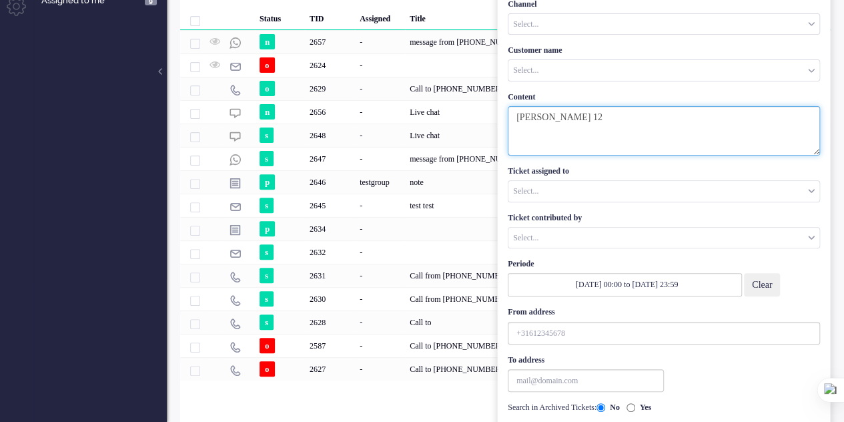
scroll to position [175, 0]
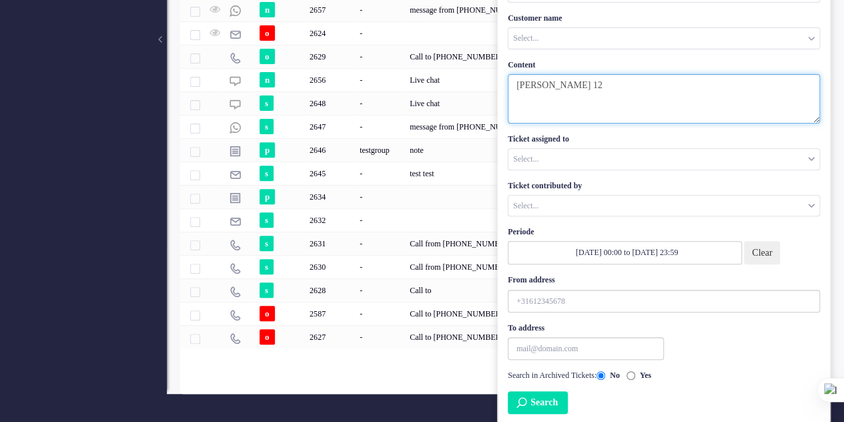
type textarea "[PERSON_NAME] 12"
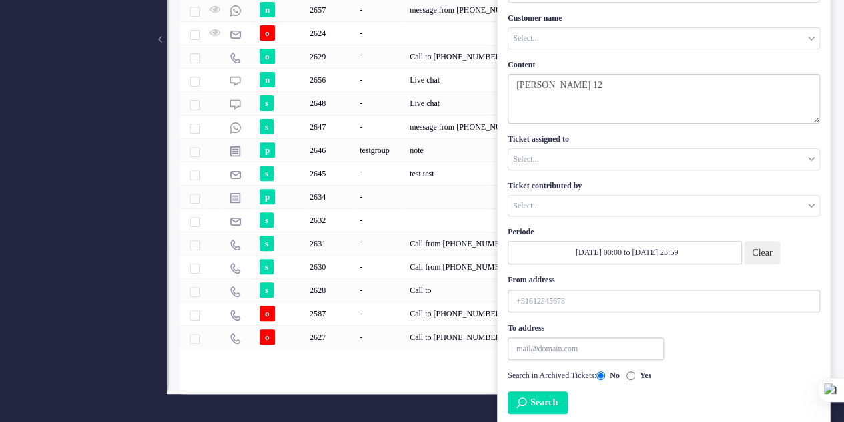
click at [760, 255] on button "Clear" at bounding box center [762, 252] width 36 height 23
click at [557, 392] on button "Search" at bounding box center [538, 402] width 60 height 23
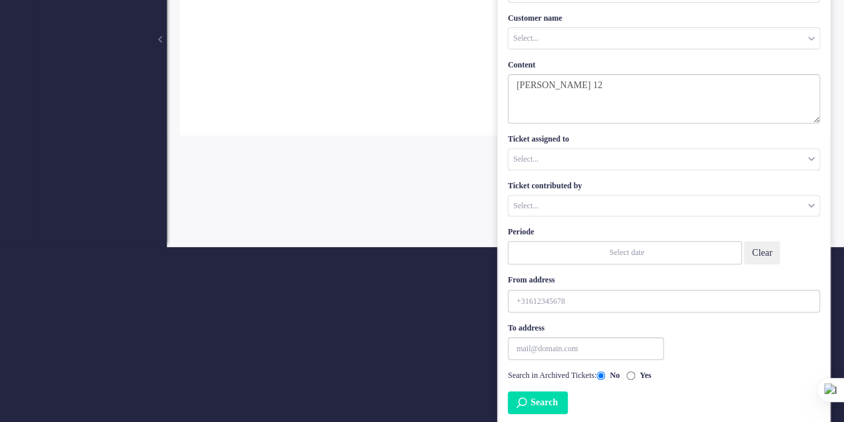
scroll to position [0, 0]
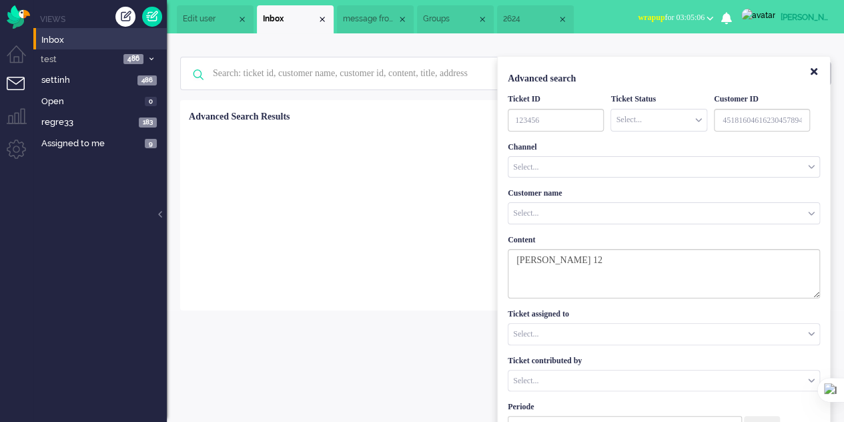
click at [527, 13] on span "2624" at bounding box center [530, 18] width 54 height 11
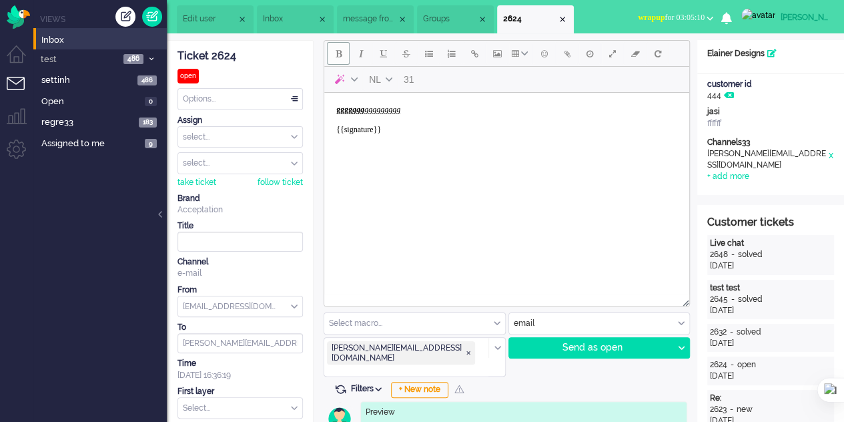
click at [279, 20] on span "Inbox" at bounding box center [290, 18] width 54 height 11
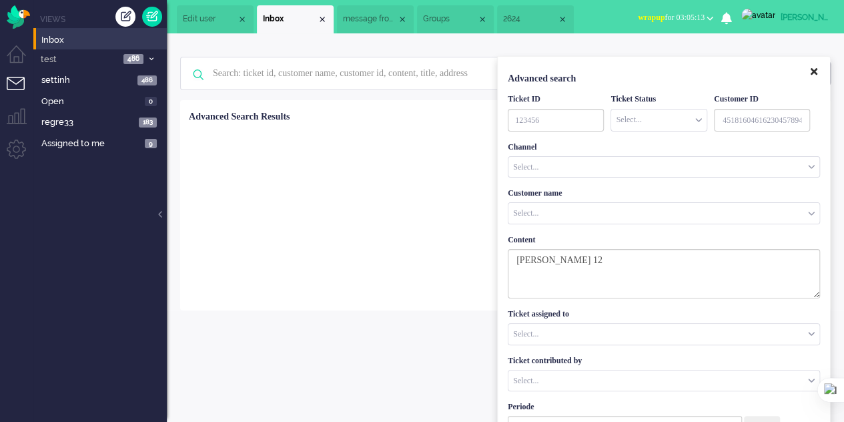
click at [809, 69] on button "Close" at bounding box center [813, 72] width 23 height 22
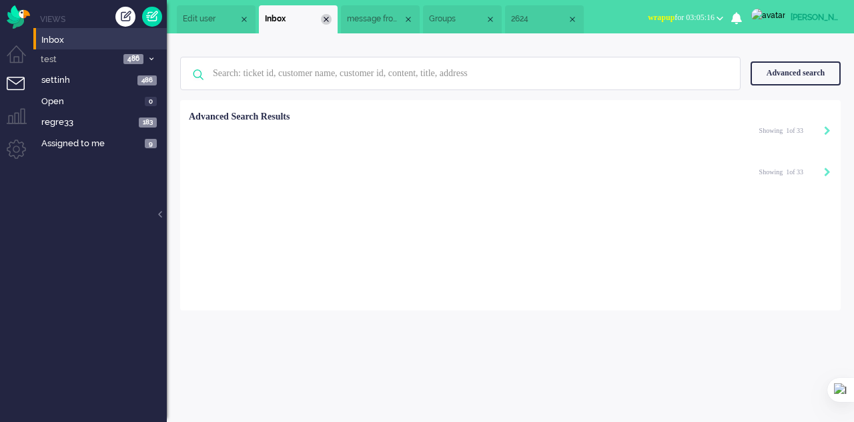
click at [328, 19] on div "Close tab" at bounding box center [326, 19] width 11 height 11
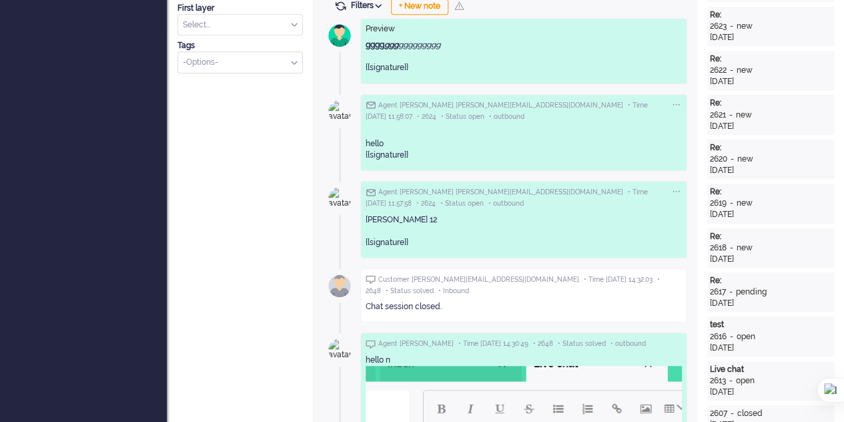
scroll to position [382, 0]
drag, startPoint x: 398, startPoint y: 199, endPoint x: 362, endPoint y: 194, distance: 35.8
click at [362, 194] on div "Agent [PERSON_NAME] [PERSON_NAME][EMAIL_ADDRESS][DOMAIN_NAME] • Time [DATE] 11:…" at bounding box center [523, 219] width 327 height 77
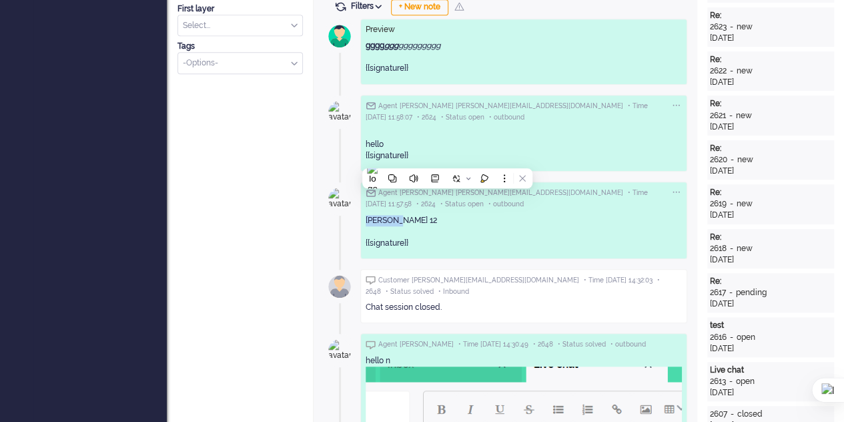
copy div "[PERSON_NAME] 12"
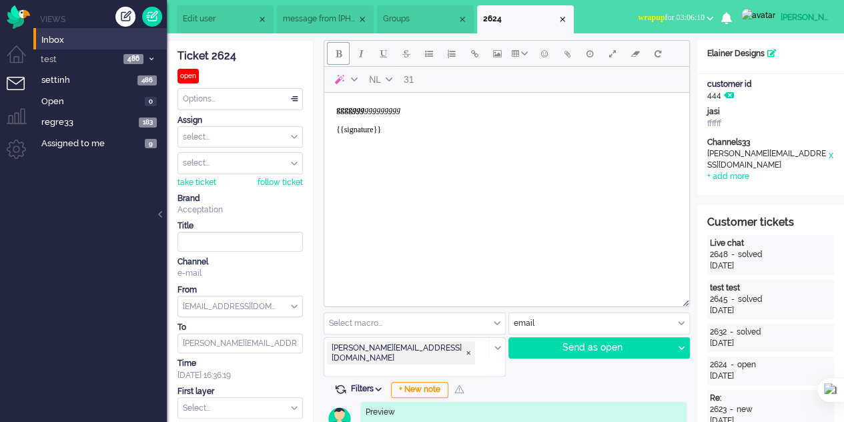
click at [62, 29] on li "Inbox" at bounding box center [99, 38] width 133 height 21
click at [57, 41] on span "Inbox" at bounding box center [103, 40] width 125 height 13
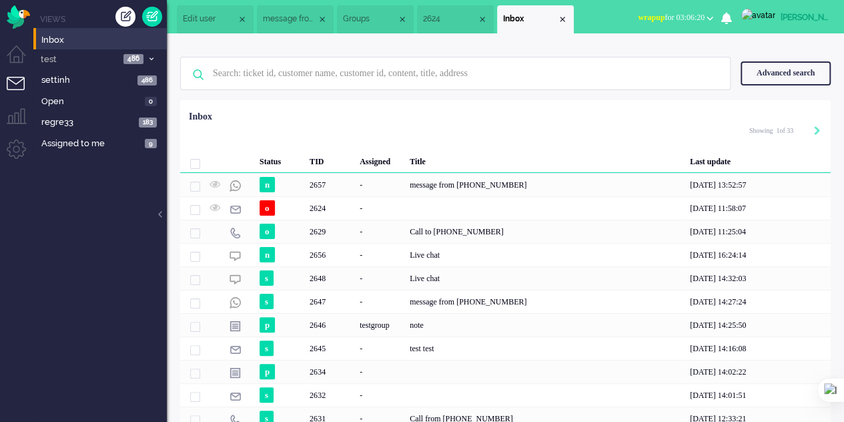
click at [774, 65] on div "Advanced search" at bounding box center [785, 72] width 90 height 23
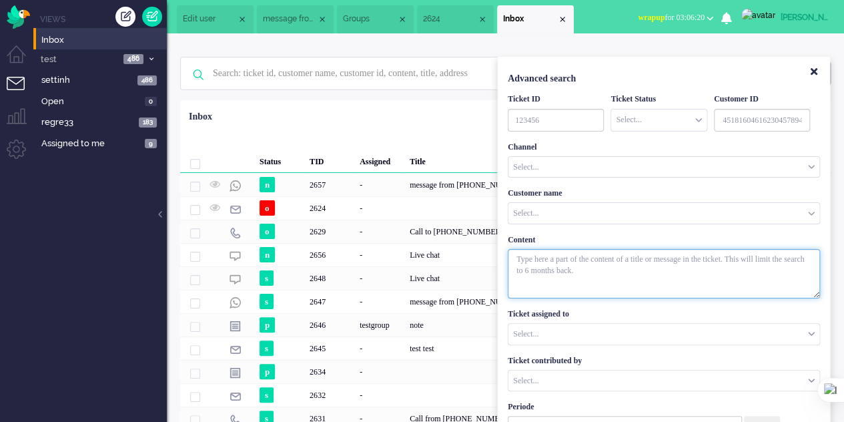
click at [598, 269] on textarea "With textarea" at bounding box center [664, 273] width 312 height 49
paste textarea "[PERSON_NAME] 12"
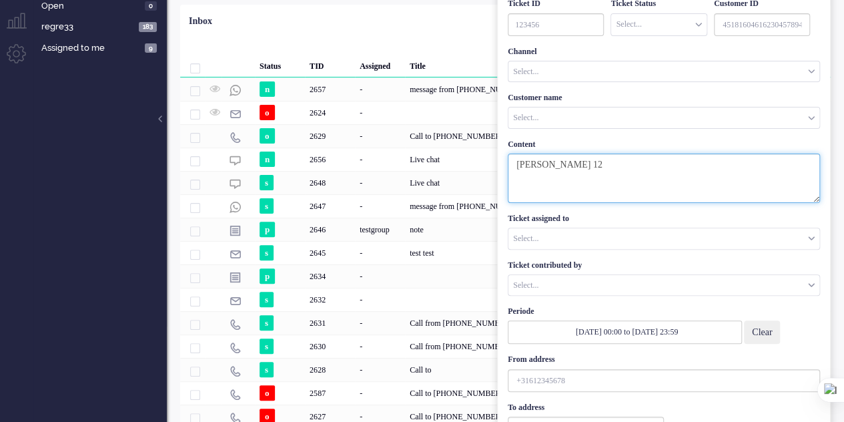
scroll to position [115, 0]
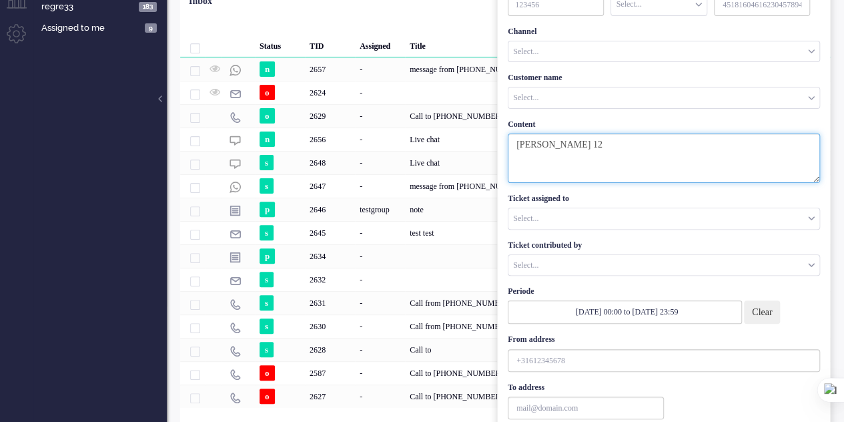
type textarea "[PERSON_NAME] 12"
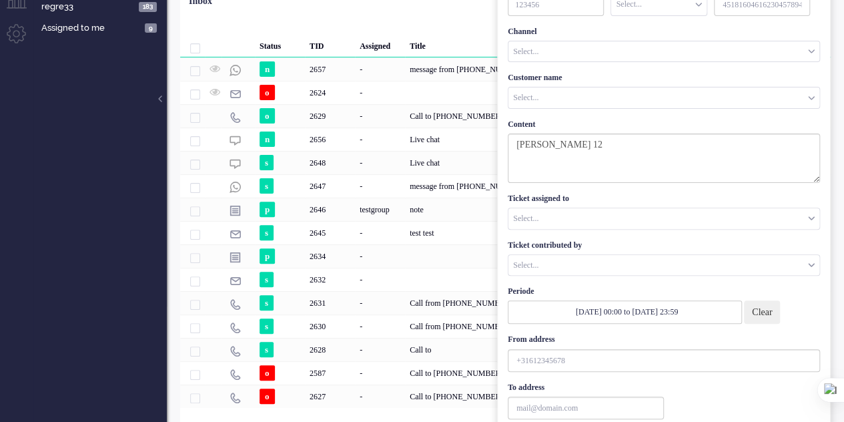
click at [759, 306] on button "Clear" at bounding box center [762, 311] width 36 height 23
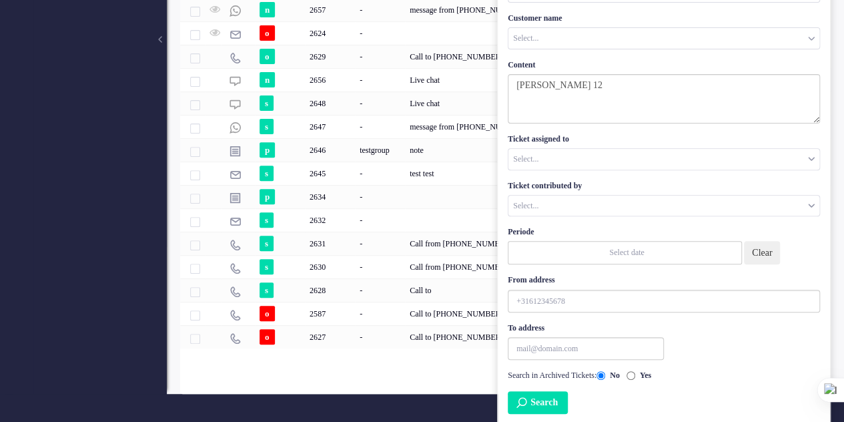
scroll to position [175, 0]
click at [536, 397] on button "Search" at bounding box center [538, 402] width 60 height 23
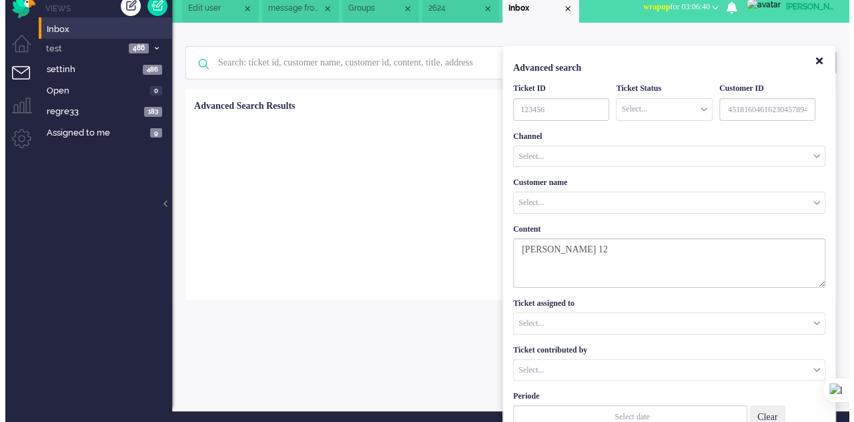
scroll to position [0, 0]
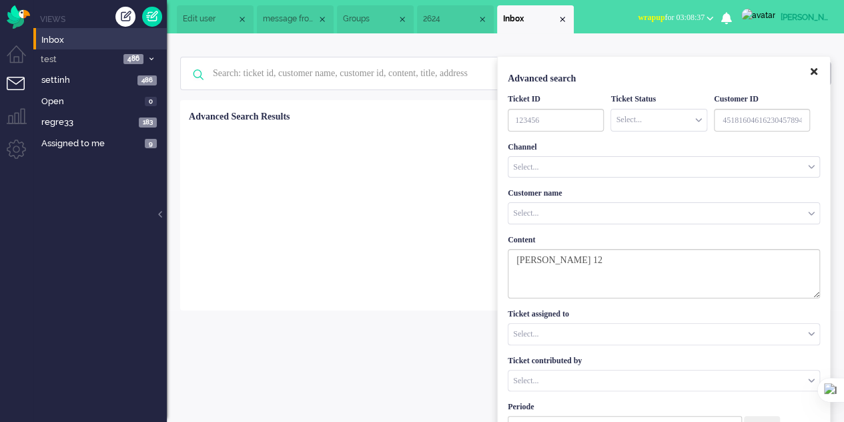
click at [812, 75] on icon "Close" at bounding box center [813, 72] width 7 height 10
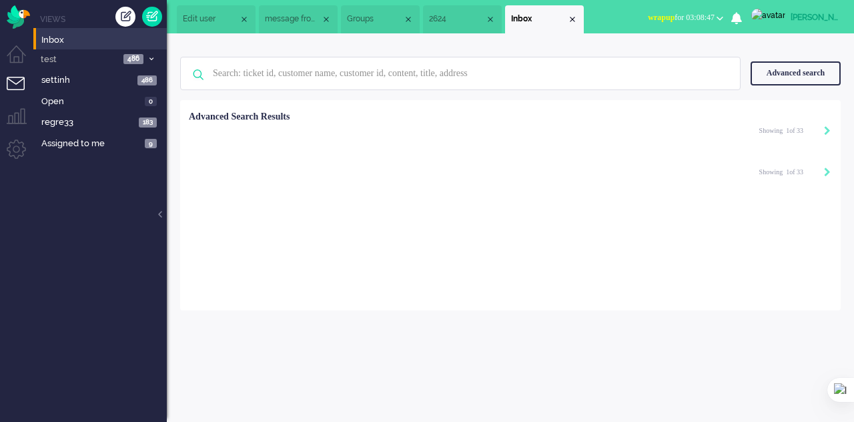
click at [395, 152] on div "Loading... Selected 0 Set Status: open pending holding solved Delete Select... …" at bounding box center [510, 205] width 660 height 210
click at [760, 133] on div "Showing 1 of 33" at bounding box center [794, 130] width 71 height 20
